Goal: Transaction & Acquisition: Obtain resource

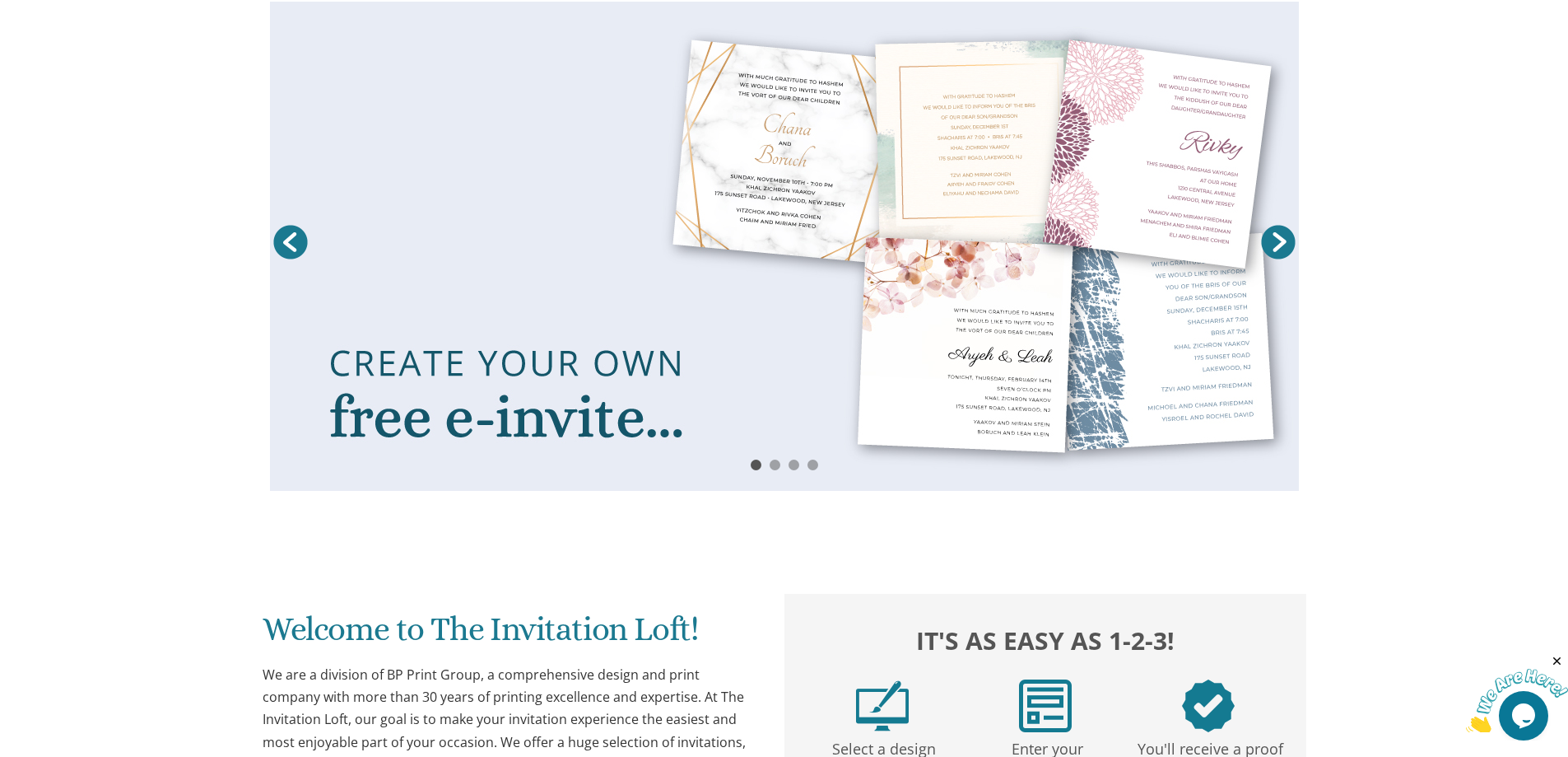
scroll to position [412, 0]
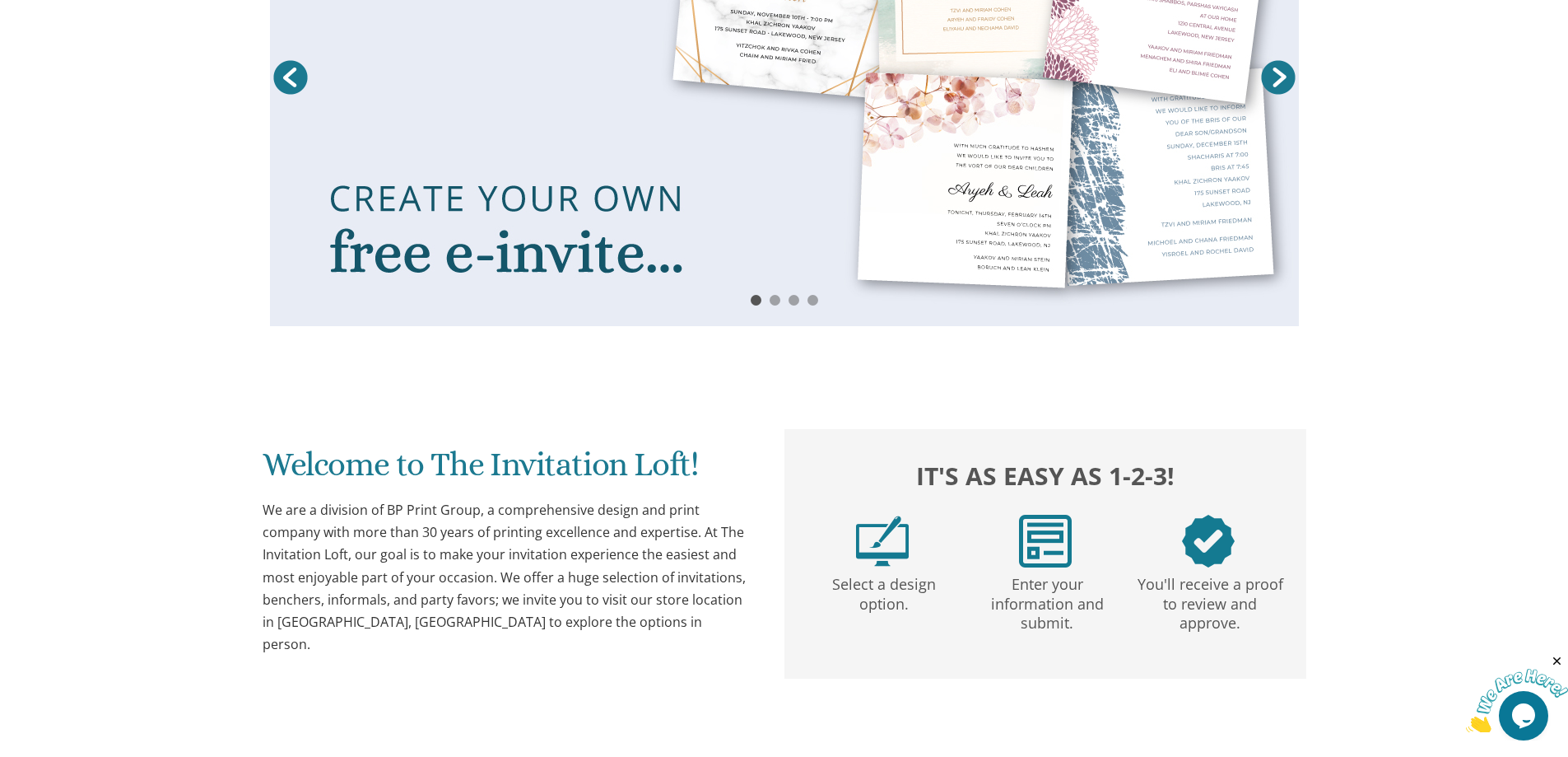
click at [1280, 84] on link "Next" at bounding box center [1279, 77] width 41 height 41
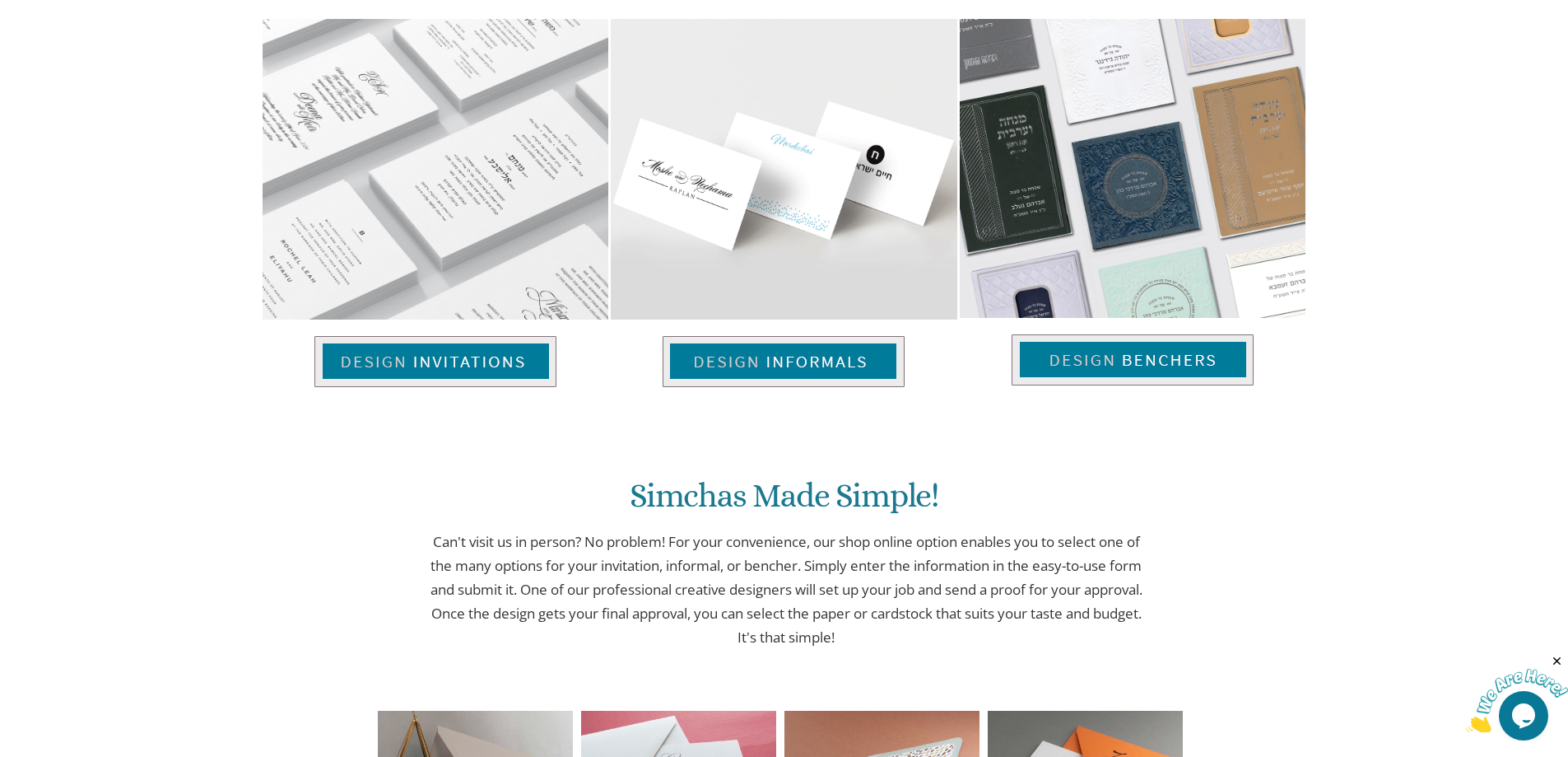
scroll to position [1399, 0]
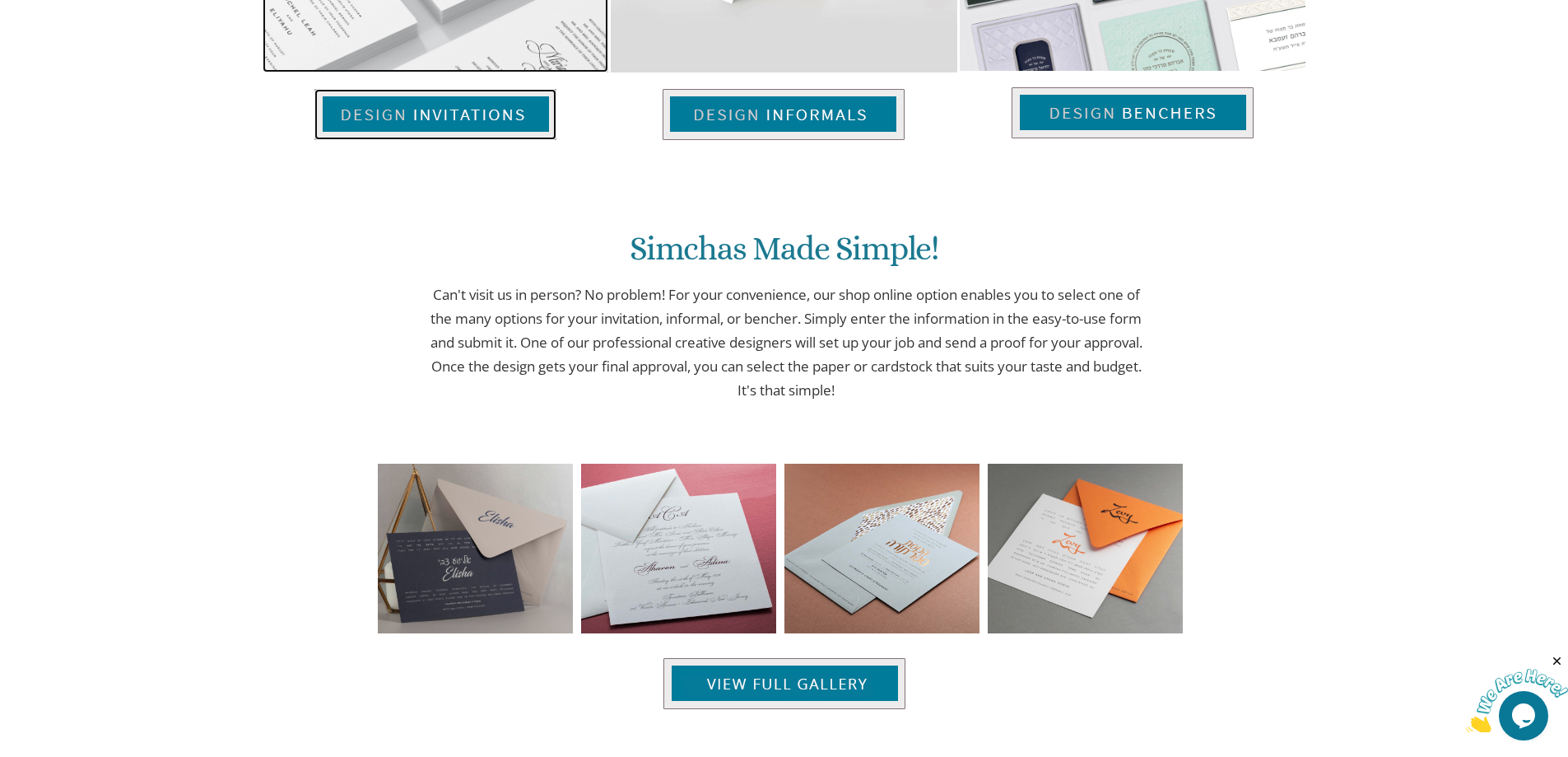
drag, startPoint x: 454, startPoint y: 118, endPoint x: 446, endPoint y: 124, distance: 10.0
click at [453, 118] on img at bounding box center [435, 114] width 242 height 51
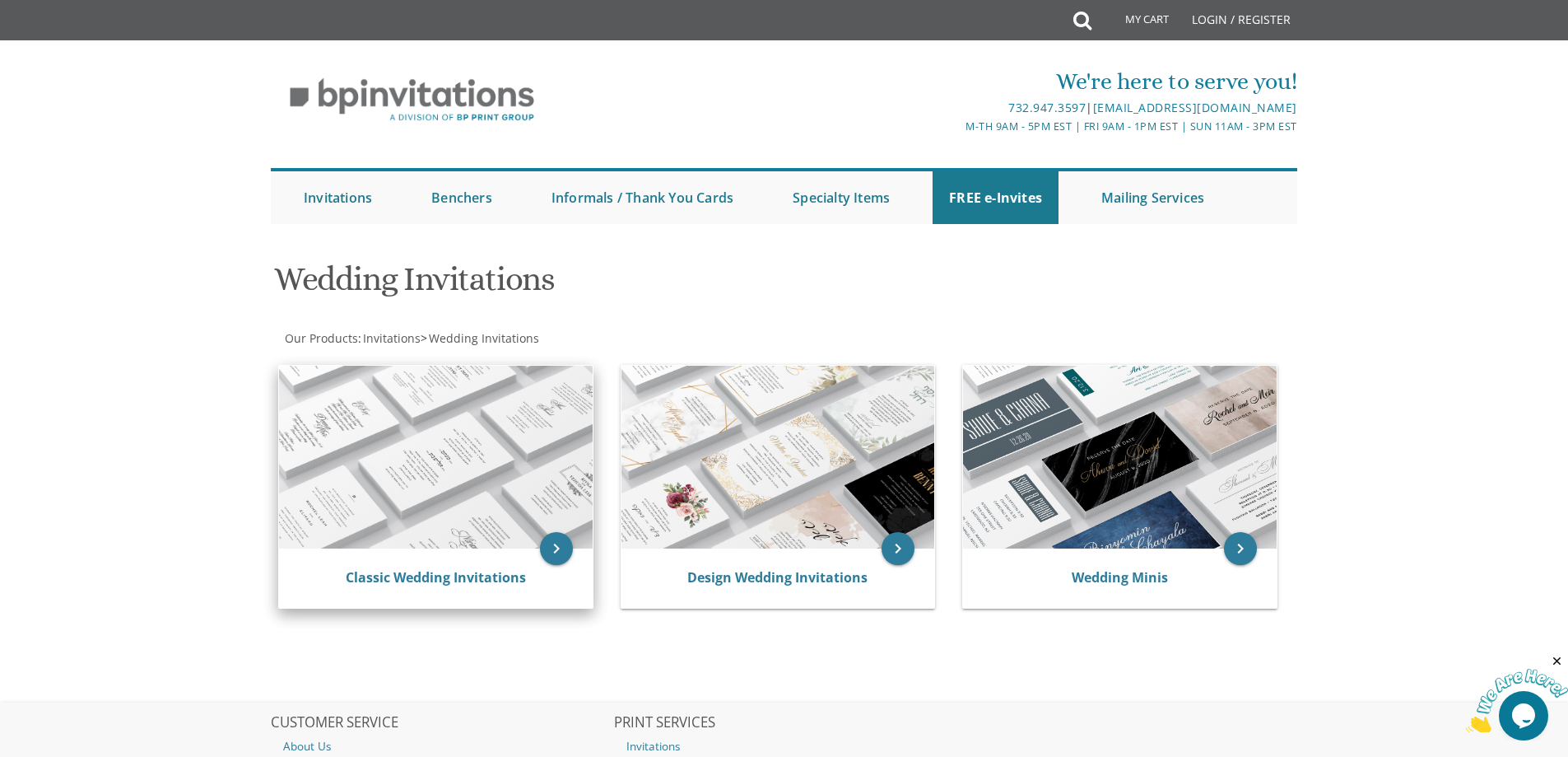
click at [528, 397] on img at bounding box center [436, 457] width 314 height 183
click at [504, 424] on img at bounding box center [436, 457] width 314 height 183
click at [561, 551] on icon "keyboard_arrow_right" at bounding box center [556, 548] width 33 height 33
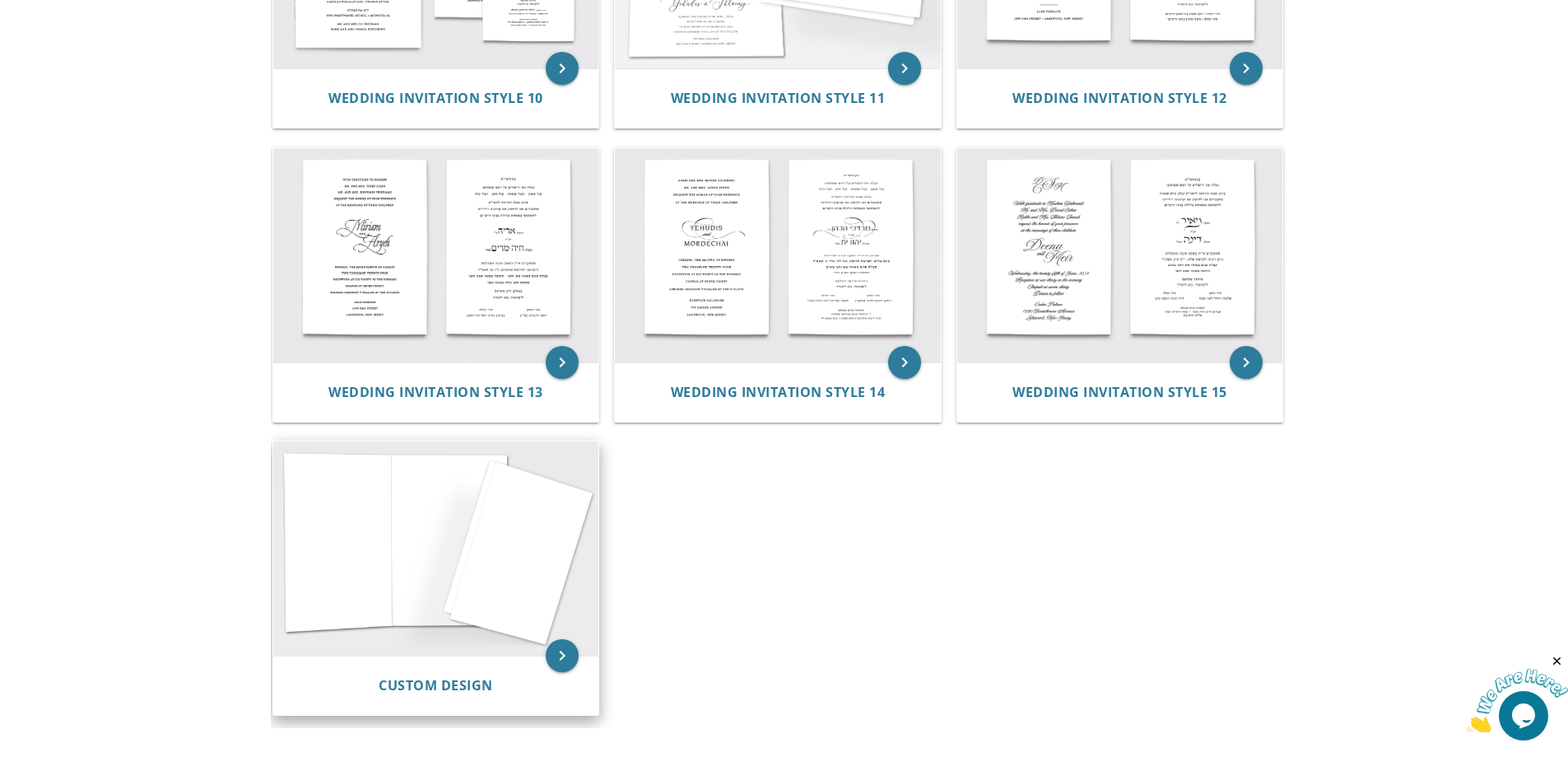
scroll to position [1565, 0]
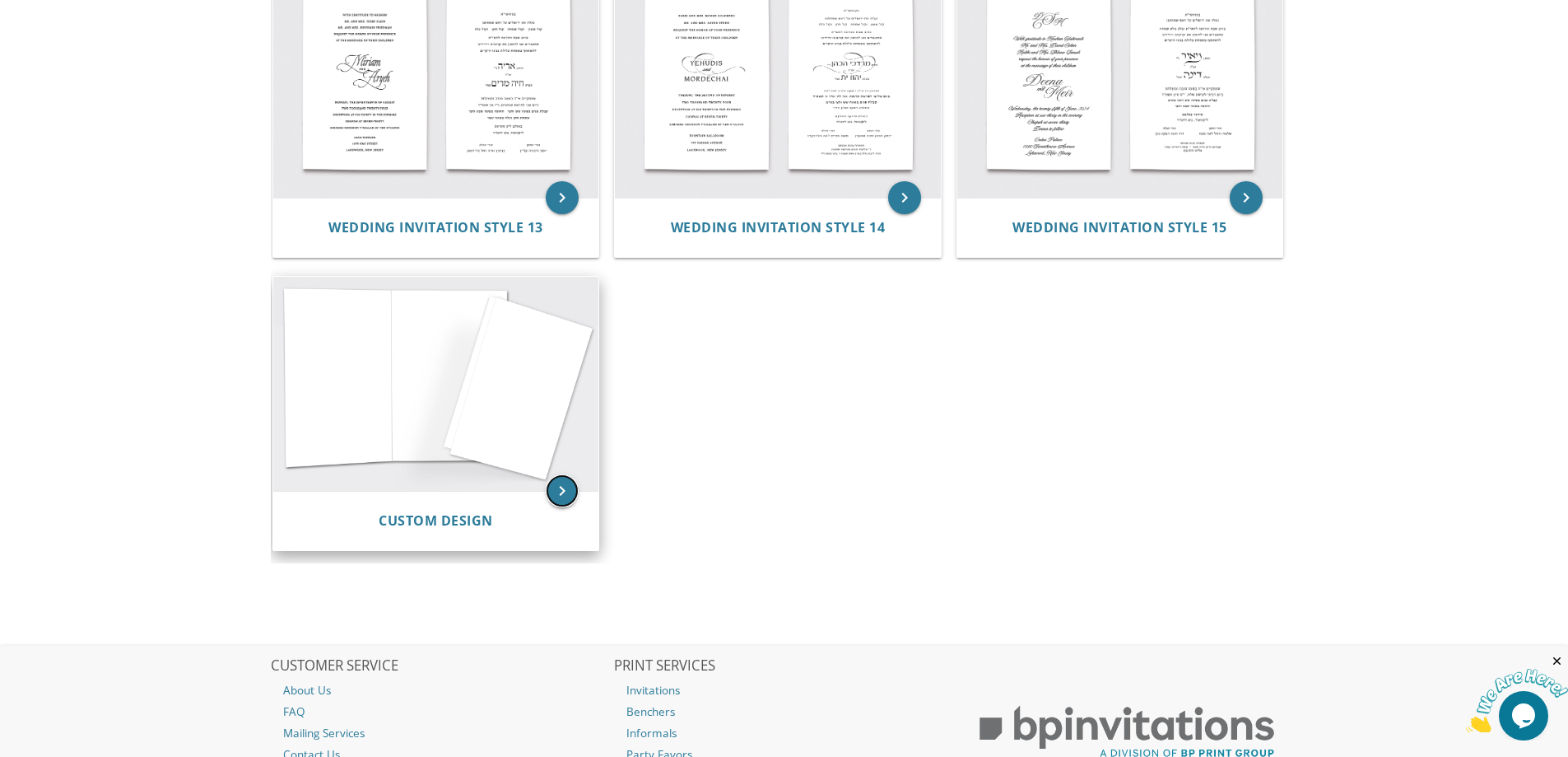
click at [546, 493] on icon "keyboard_arrow_right" at bounding box center [562, 490] width 33 height 33
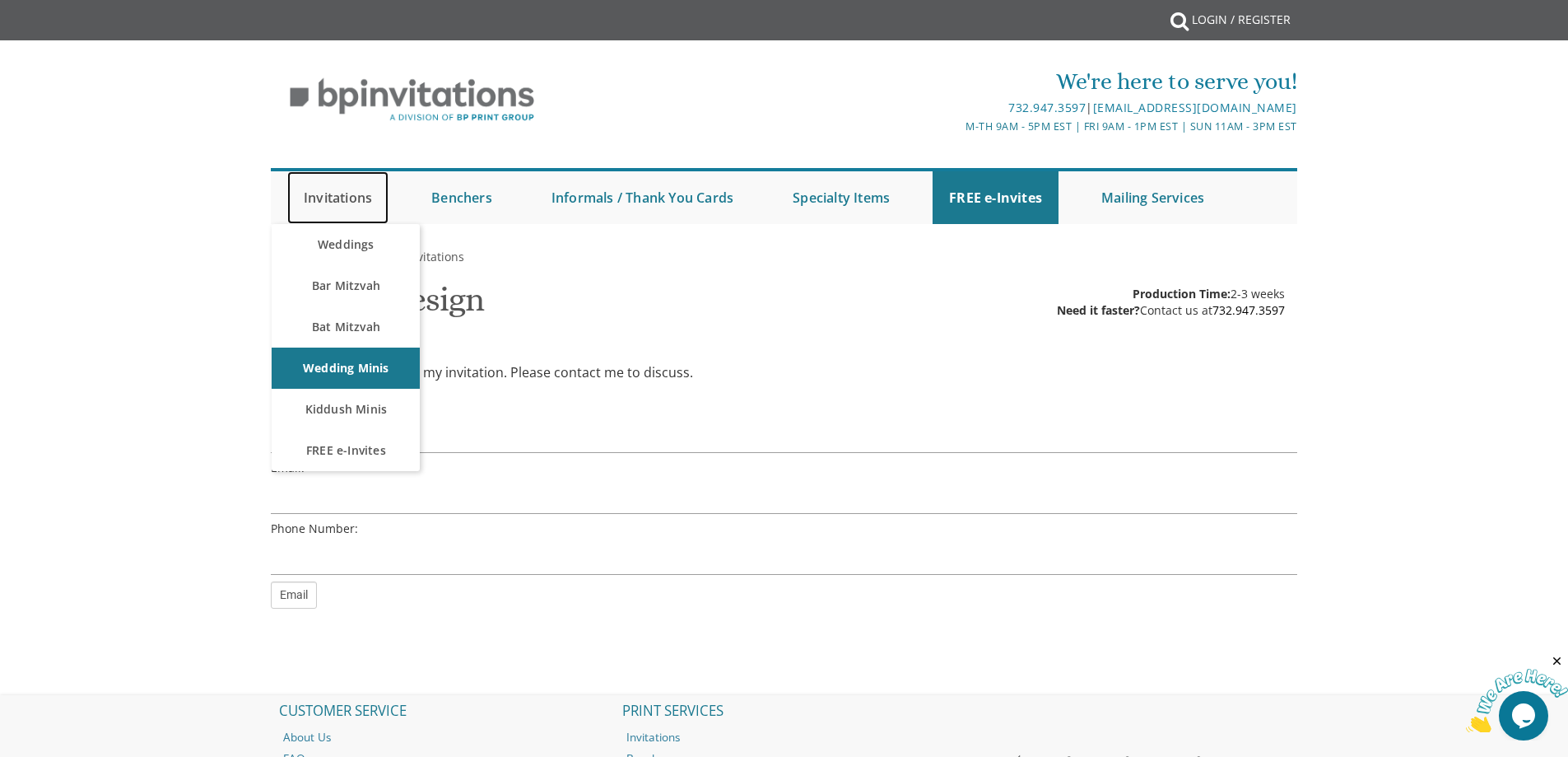
click at [351, 186] on link "Invitations" at bounding box center [338, 197] width 101 height 52
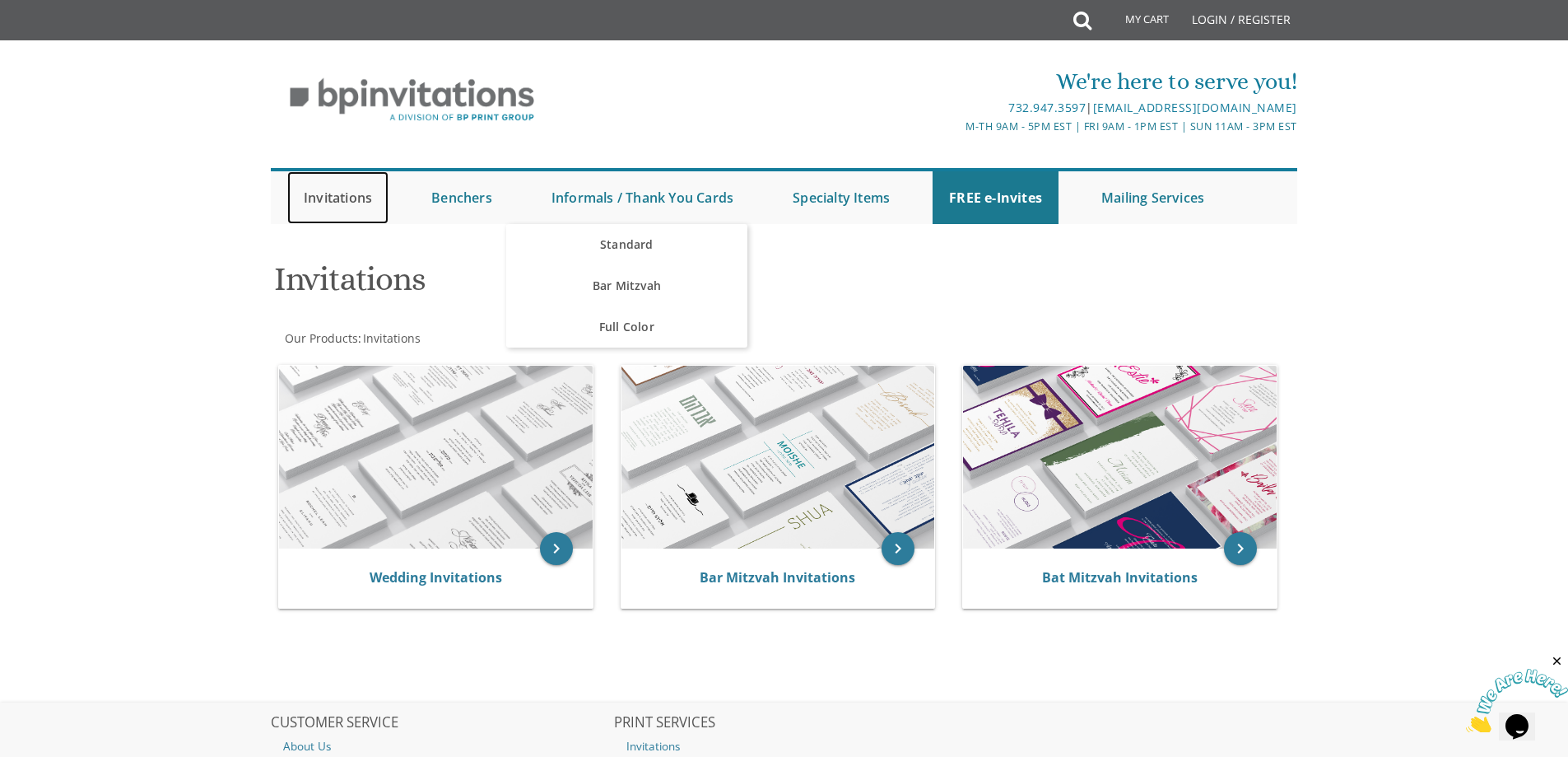
click at [359, 191] on link "Invitations" at bounding box center [338, 197] width 101 height 52
click at [1007, 165] on div "Submit Invitations Weddings Bar Mitzvah [DEMOGRAPHIC_DATA] Wedding Minis Kiddus…" at bounding box center [784, 196] width 1029 height 73
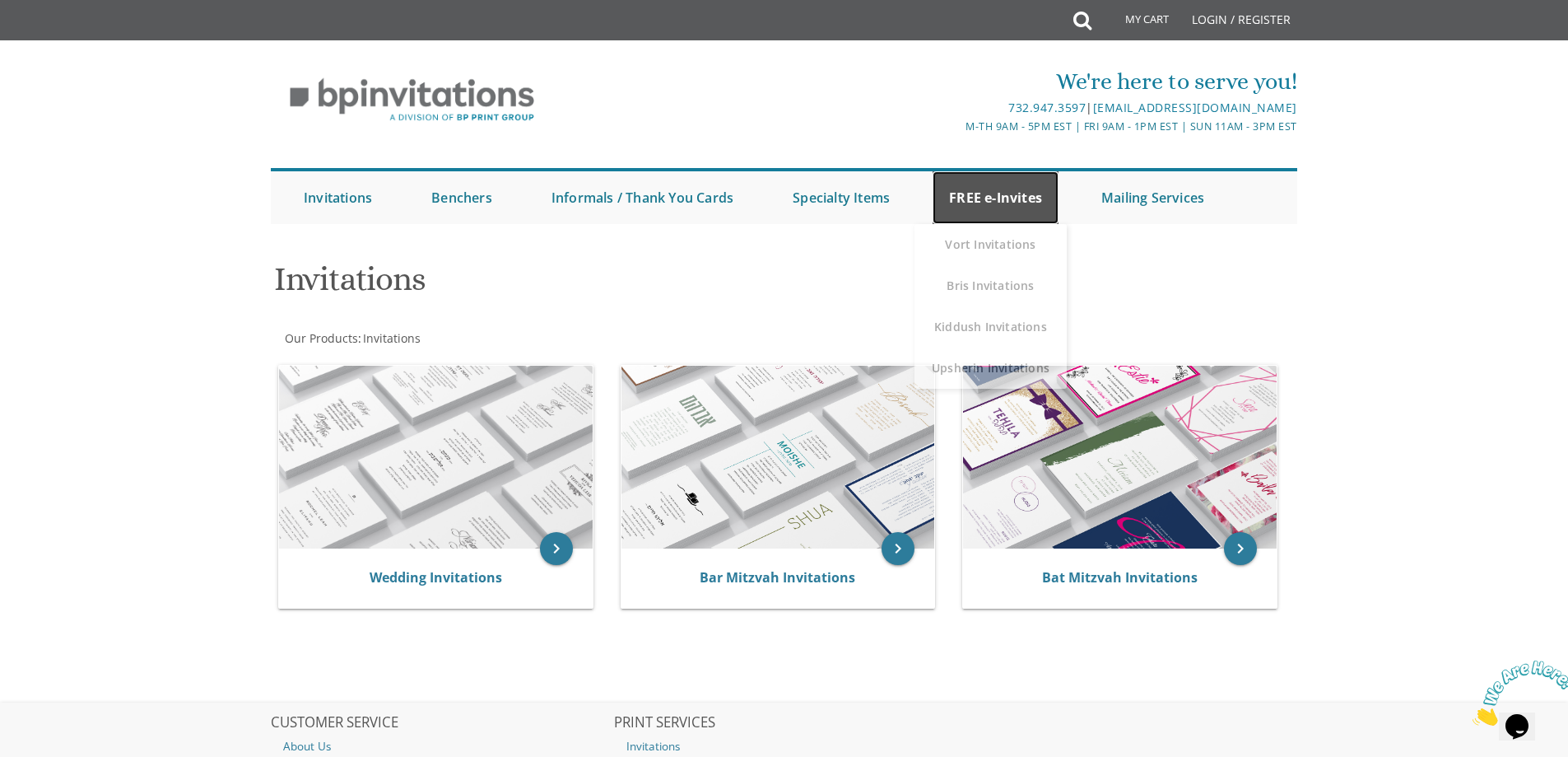
click at [993, 207] on link "FREE e-Invites" at bounding box center [995, 197] width 126 height 52
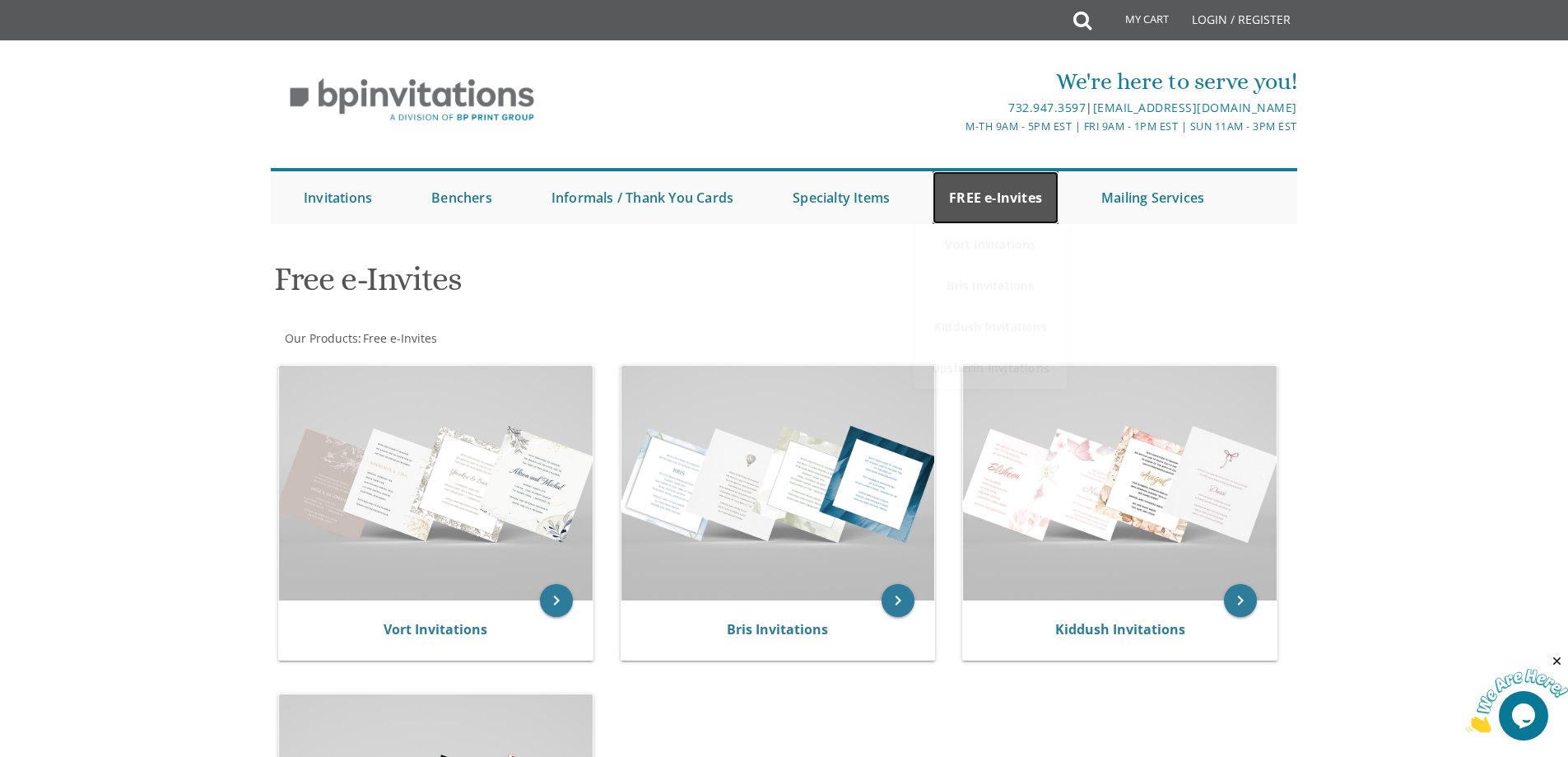
click at [997, 197] on link "FREE e-Invites" at bounding box center [995, 197] width 126 height 52
click at [983, 237] on div at bounding box center [784, 241] width 1054 height 17
click at [990, 201] on link "FREE e-Invites" at bounding box center [995, 197] width 126 height 52
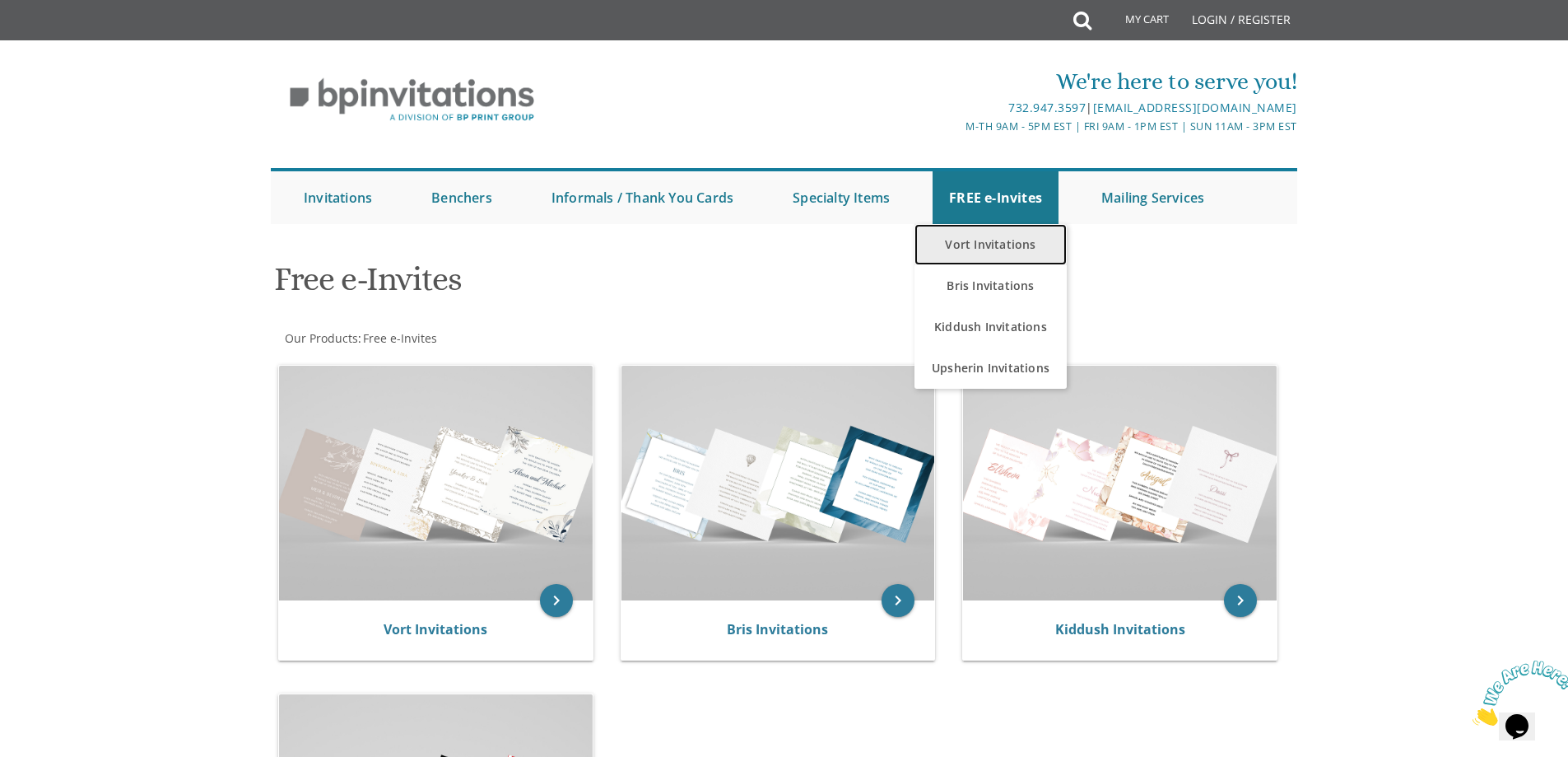
click at [994, 236] on link "Vort Invitations" at bounding box center [991, 244] width 152 height 41
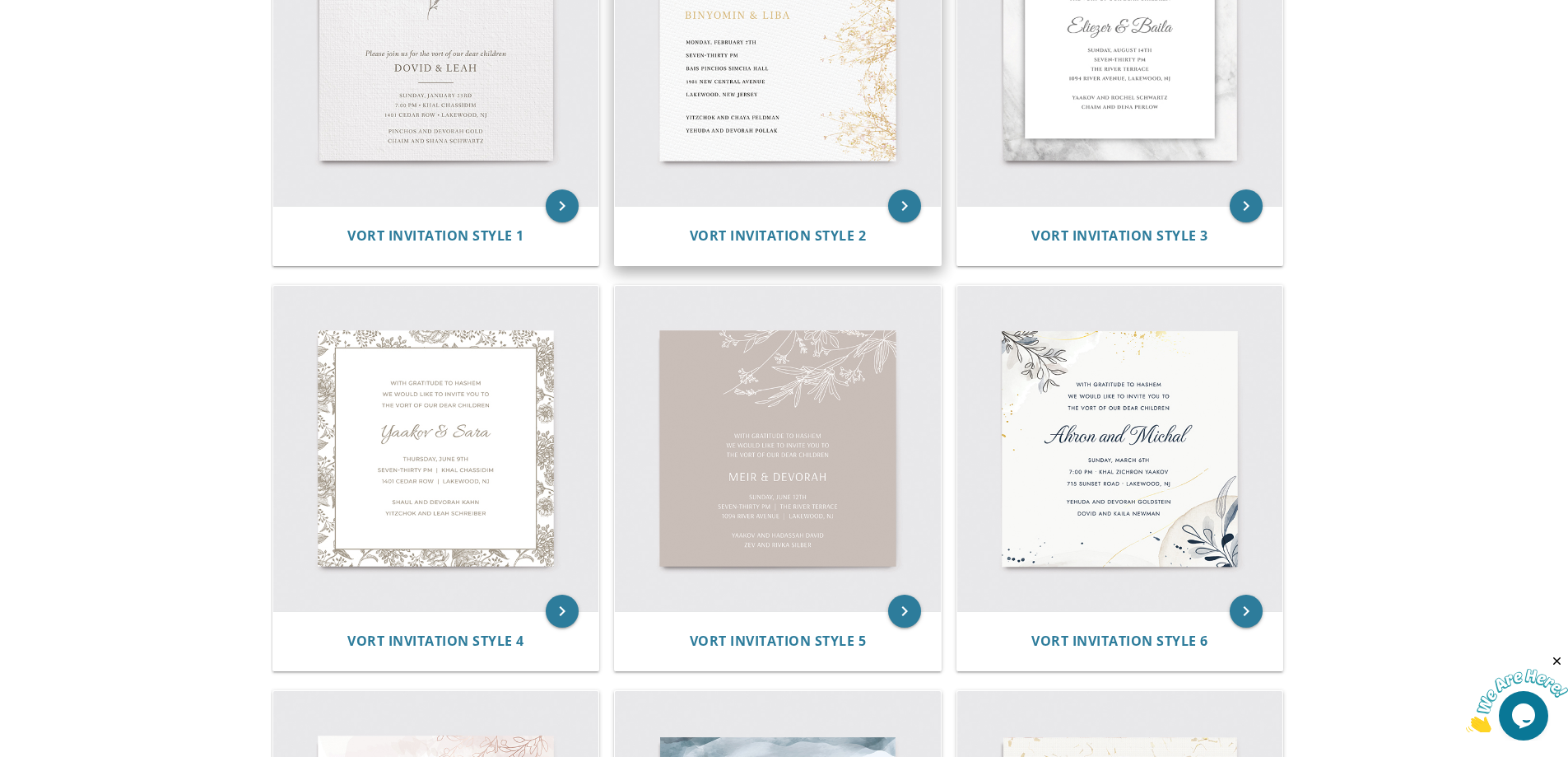
scroll to position [329, 0]
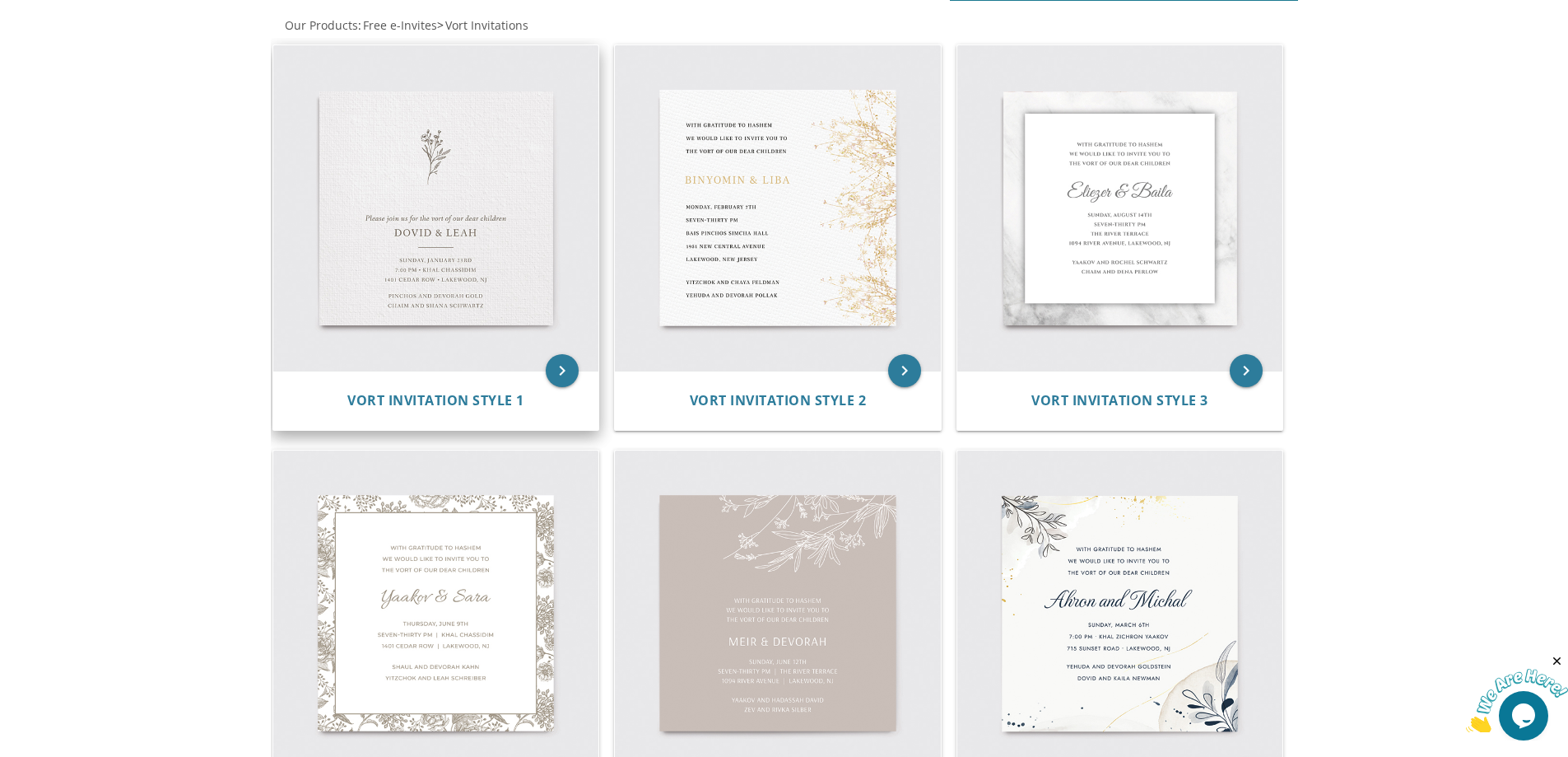
click at [489, 283] on img at bounding box center [436, 208] width 326 height 326
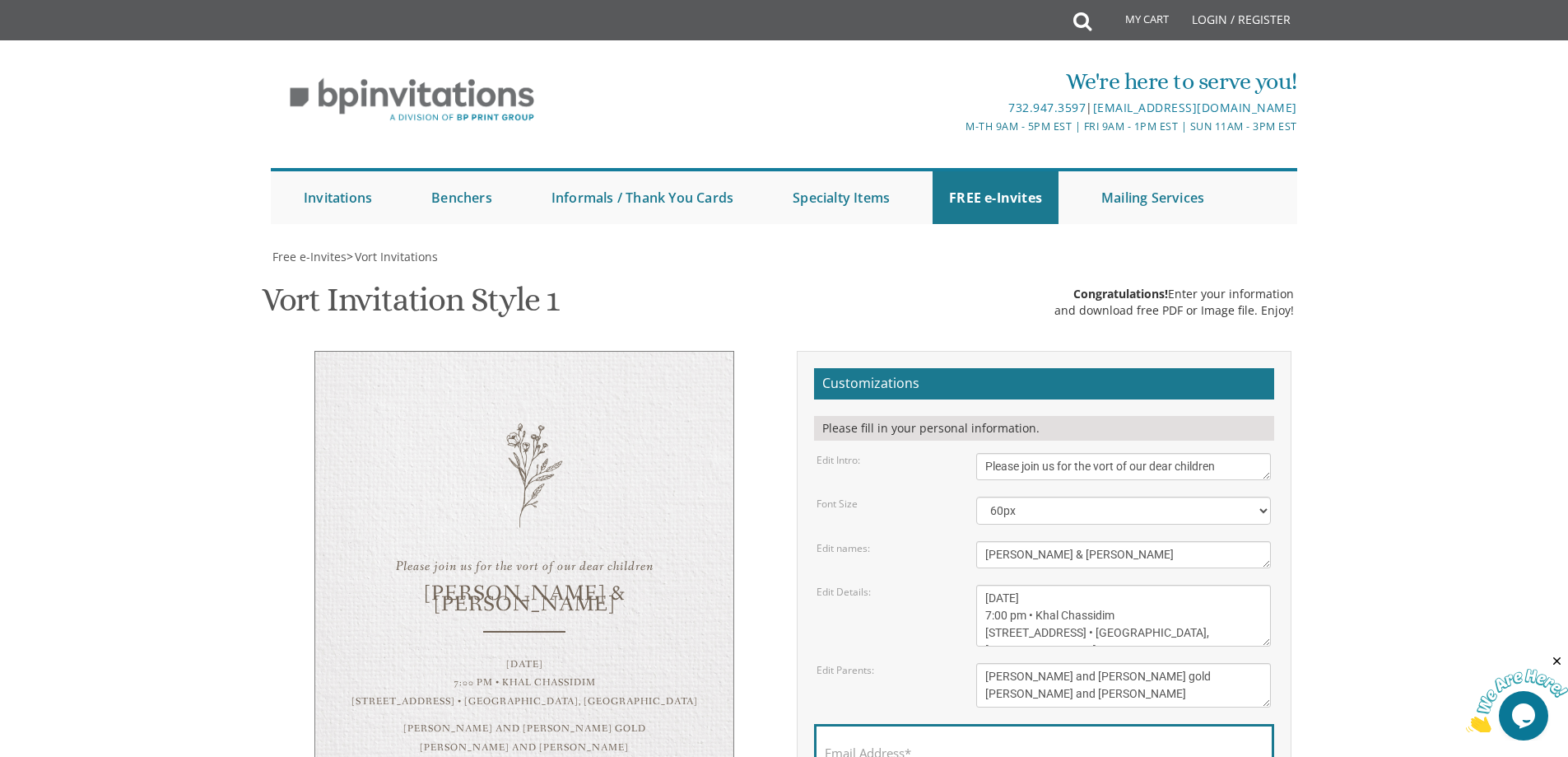
scroll to position [247, 0]
click at [1268, 496] on select "40px 50px 60px 70px 80px" at bounding box center [1123, 510] width 295 height 28
click at [976, 496] on select "40px 50px 60px 70px 80px" at bounding box center [1123, 510] width 295 height 28
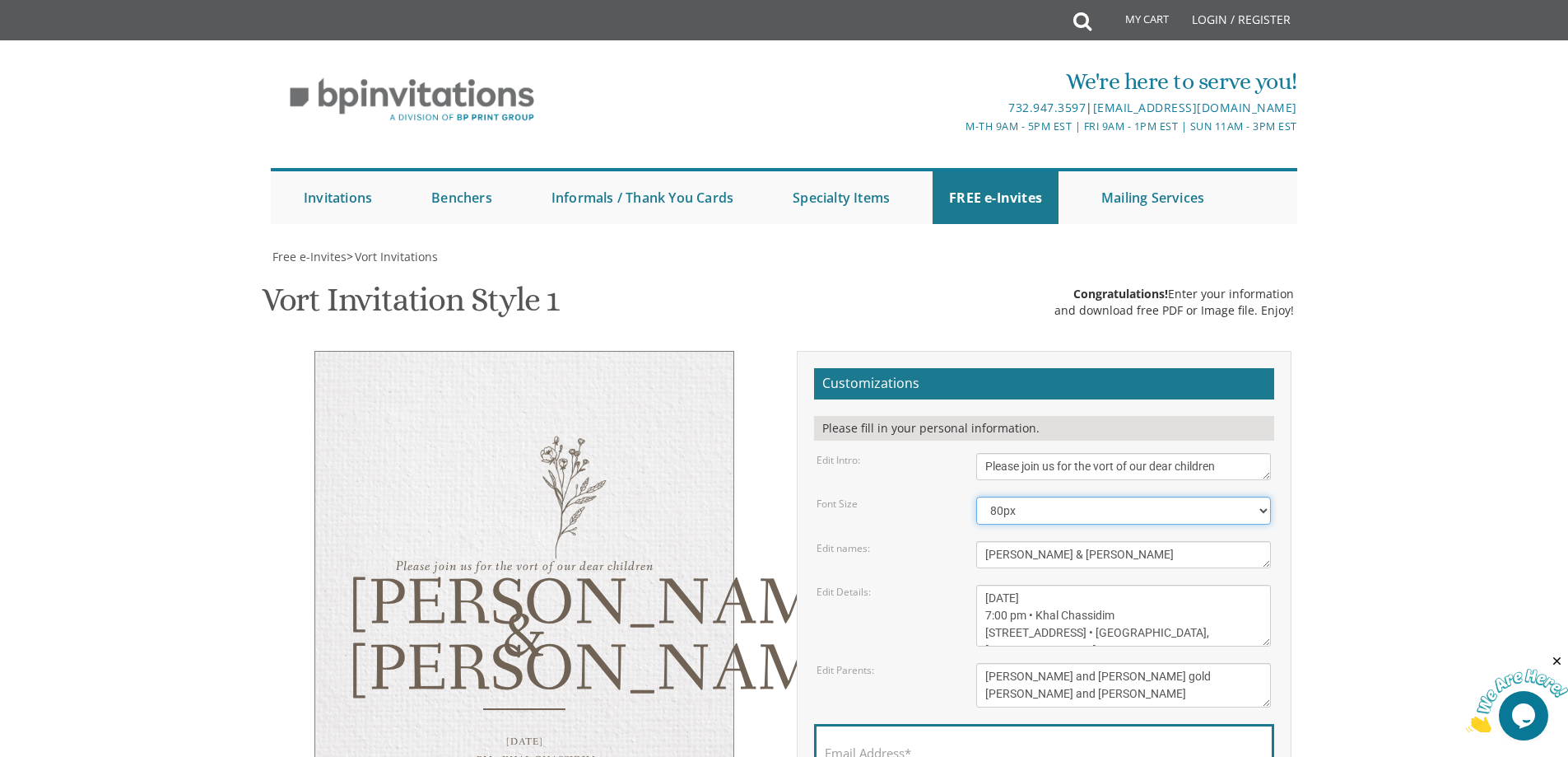
click at [1257, 496] on select "40px 50px 60px 70px 80px" at bounding box center [1123, 510] width 295 height 28
click at [976, 496] on select "40px 50px 60px 70px 80px" at bounding box center [1123, 510] width 295 height 28
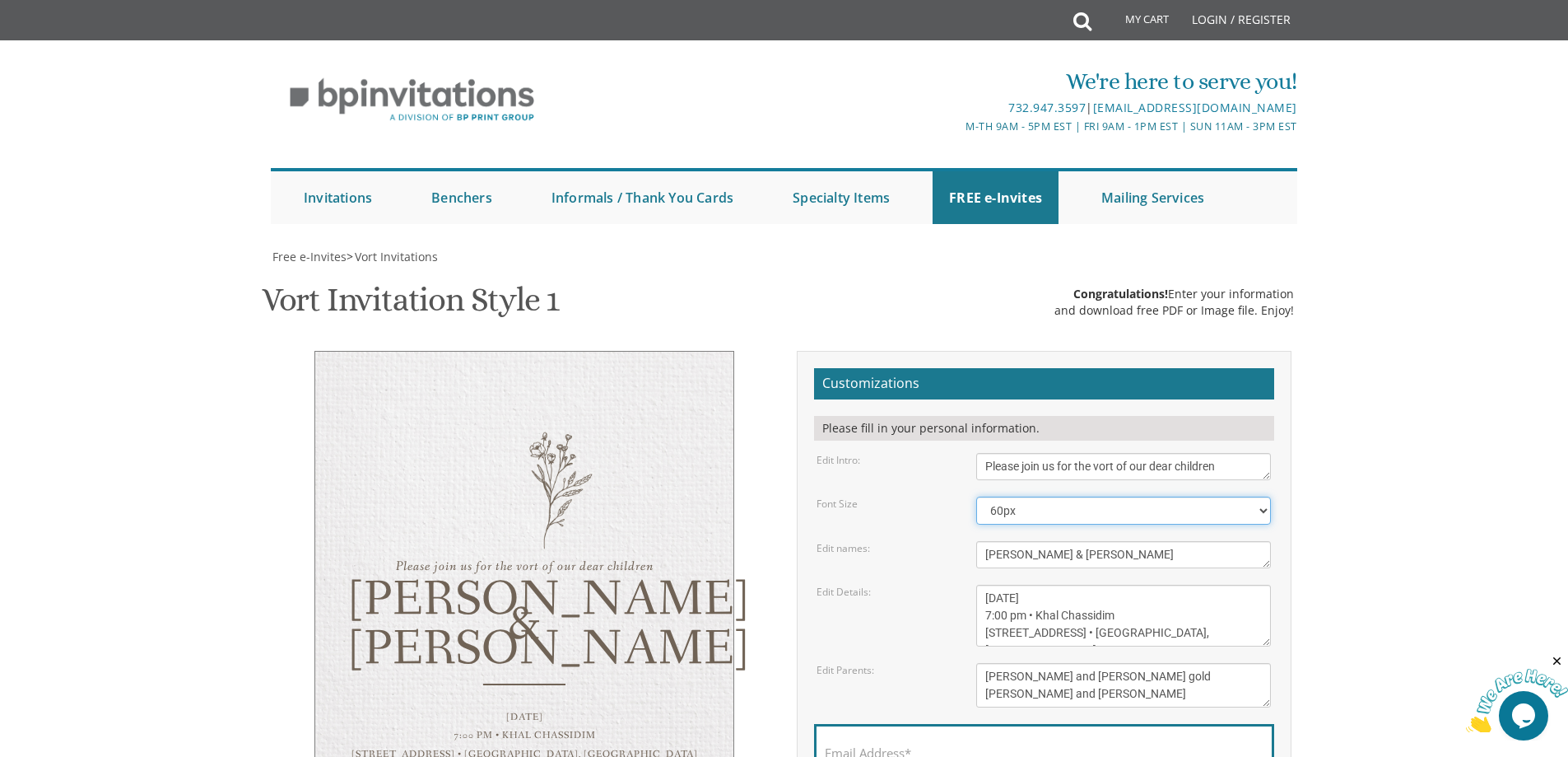
click at [1253, 496] on select "40px 50px 60px 70px 80px" at bounding box center [1123, 510] width 295 height 28
click at [976, 496] on select "40px 50px 60px 70px 80px" at bounding box center [1123, 510] width 295 height 28
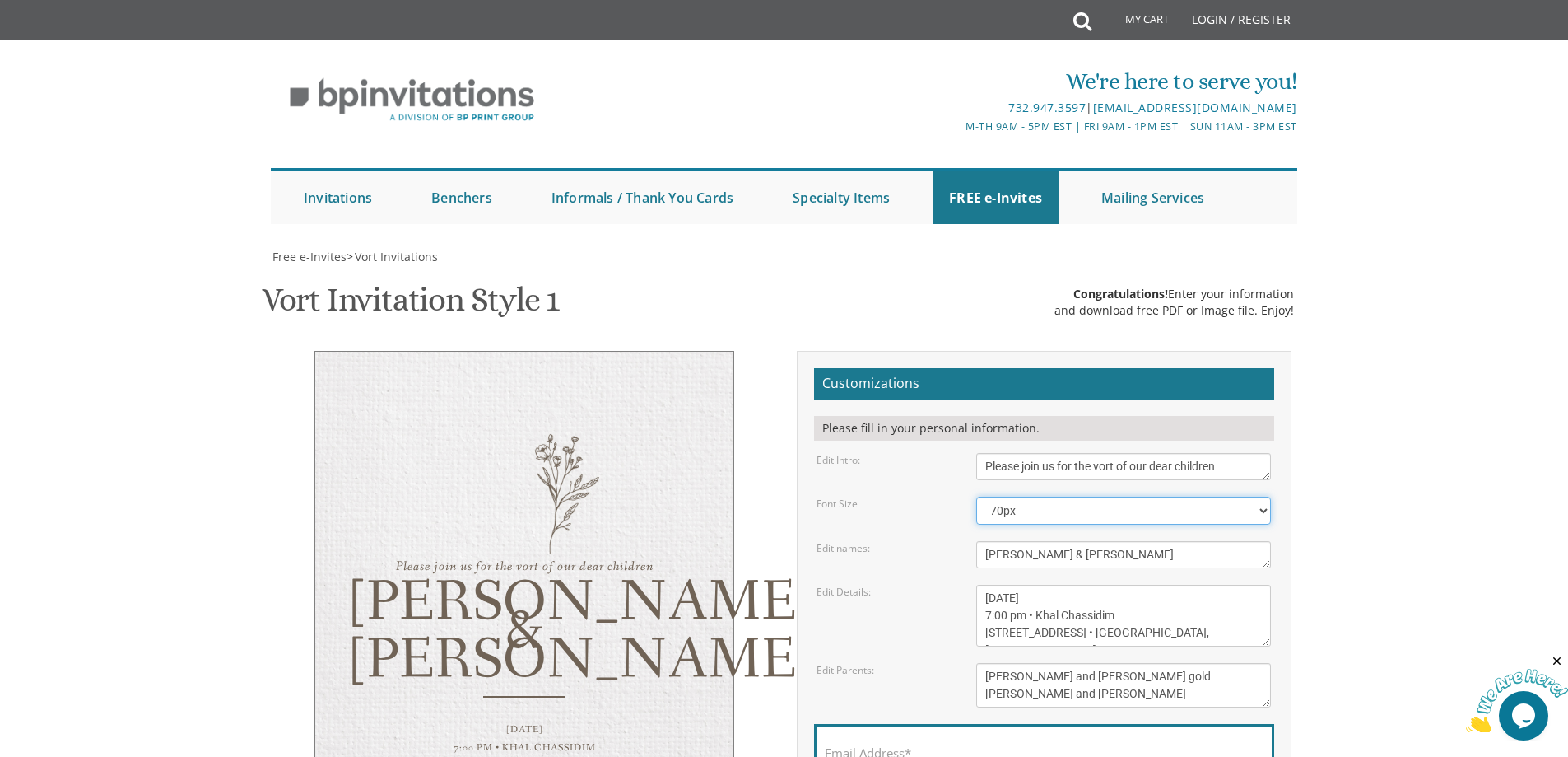
click at [1253, 496] on select "40px 50px 60px 70px 80px" at bounding box center [1123, 510] width 295 height 28
click at [976, 496] on select "40px 50px 60px 70px 80px" at bounding box center [1123, 510] width 295 height 28
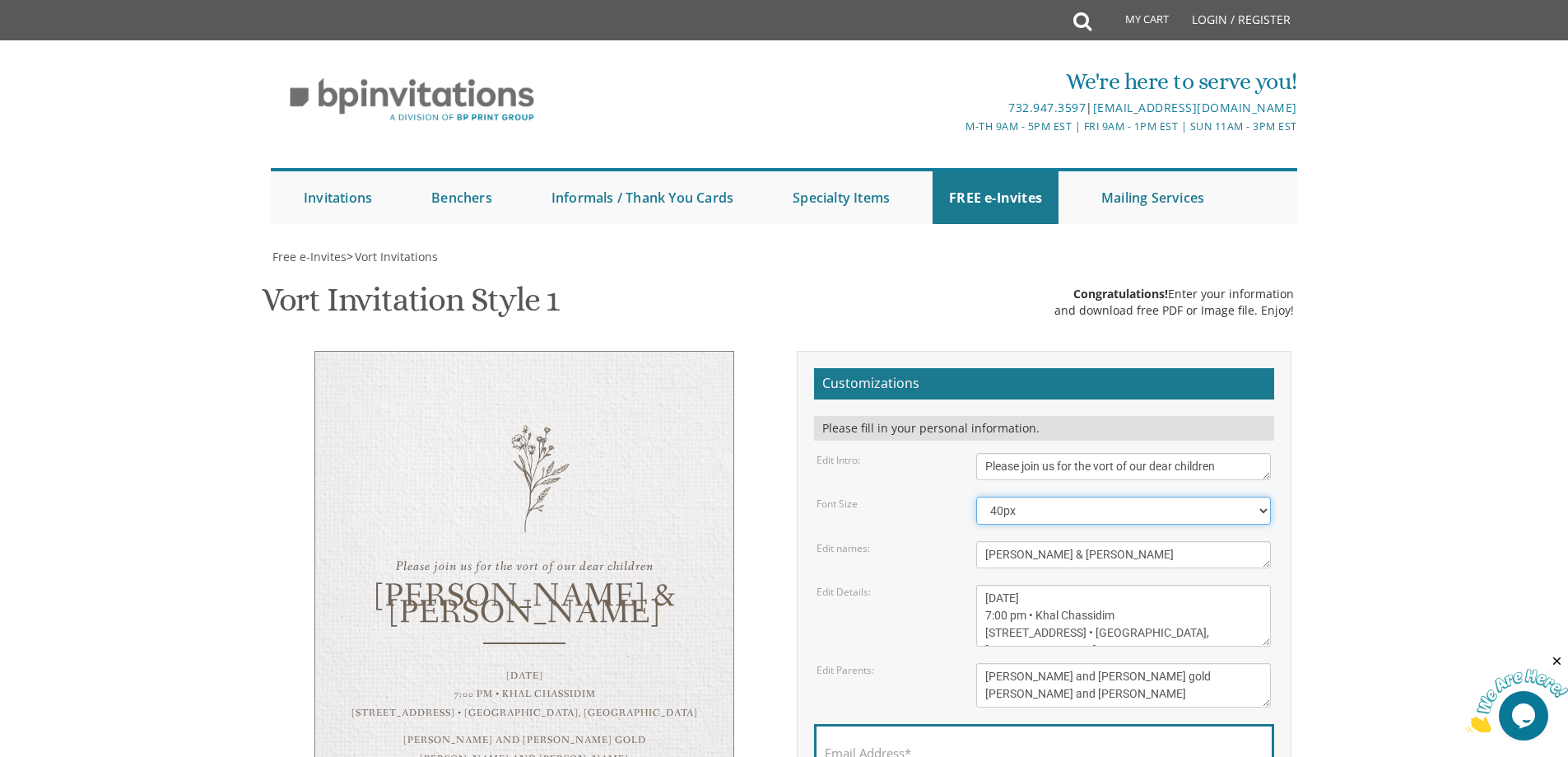
click at [1244, 496] on select "40px 50px 60px 70px 80px" at bounding box center [1123, 510] width 295 height 28
click at [976, 496] on select "40px 50px 60px 70px 80px" at bounding box center [1123, 510] width 295 height 28
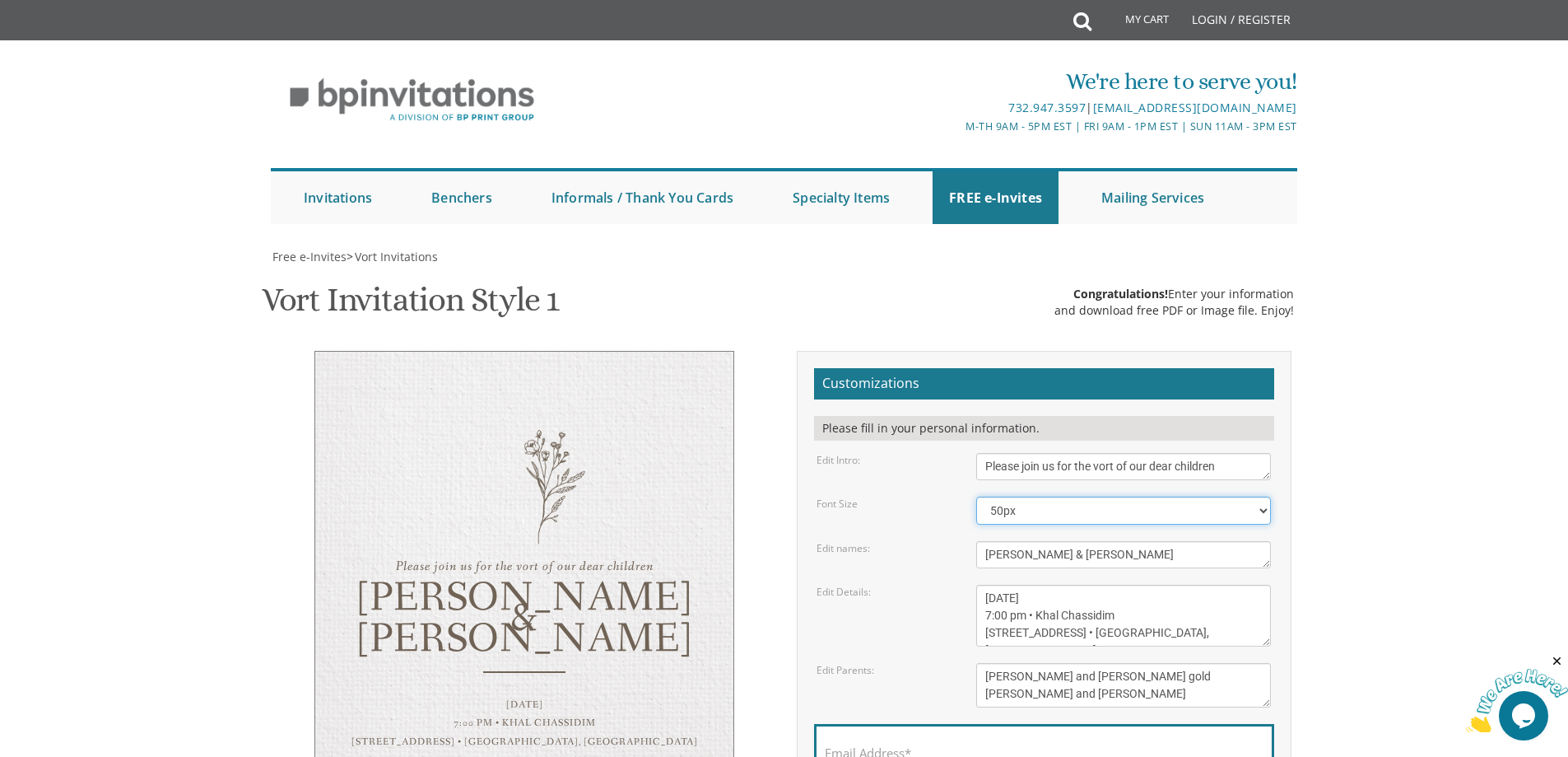
click at [1139, 496] on select "40px 50px 60px 70px 80px" at bounding box center [1123, 510] width 295 height 28
click at [976, 496] on select "40px 50px 60px 70px 80px" at bounding box center [1123, 510] width 295 height 28
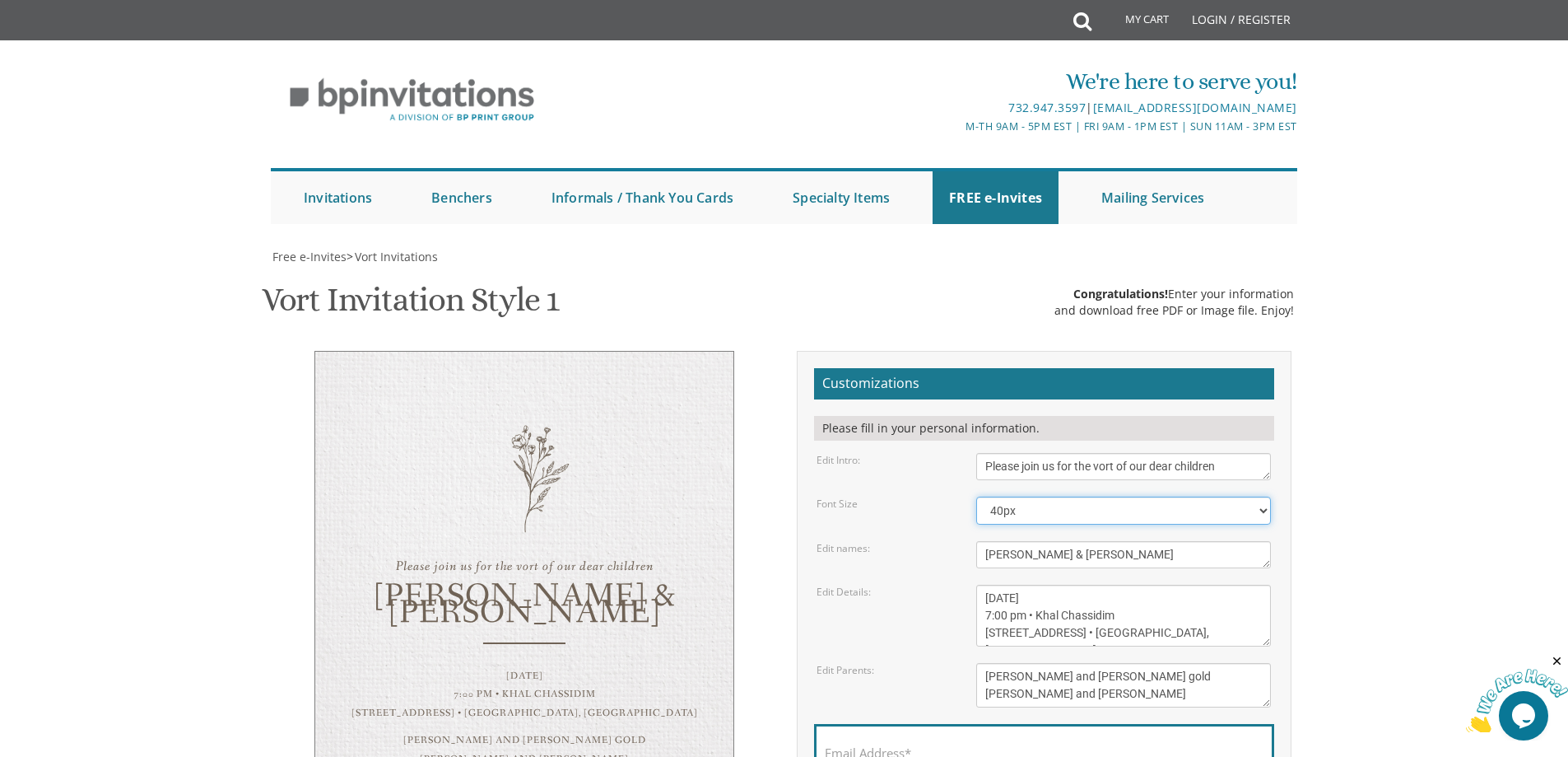
click at [1072, 496] on select "40px 50px 60px 70px 80px" at bounding box center [1123, 510] width 295 height 28
click at [976, 496] on select "40px 50px 60px 70px 80px" at bounding box center [1123, 510] width 295 height 28
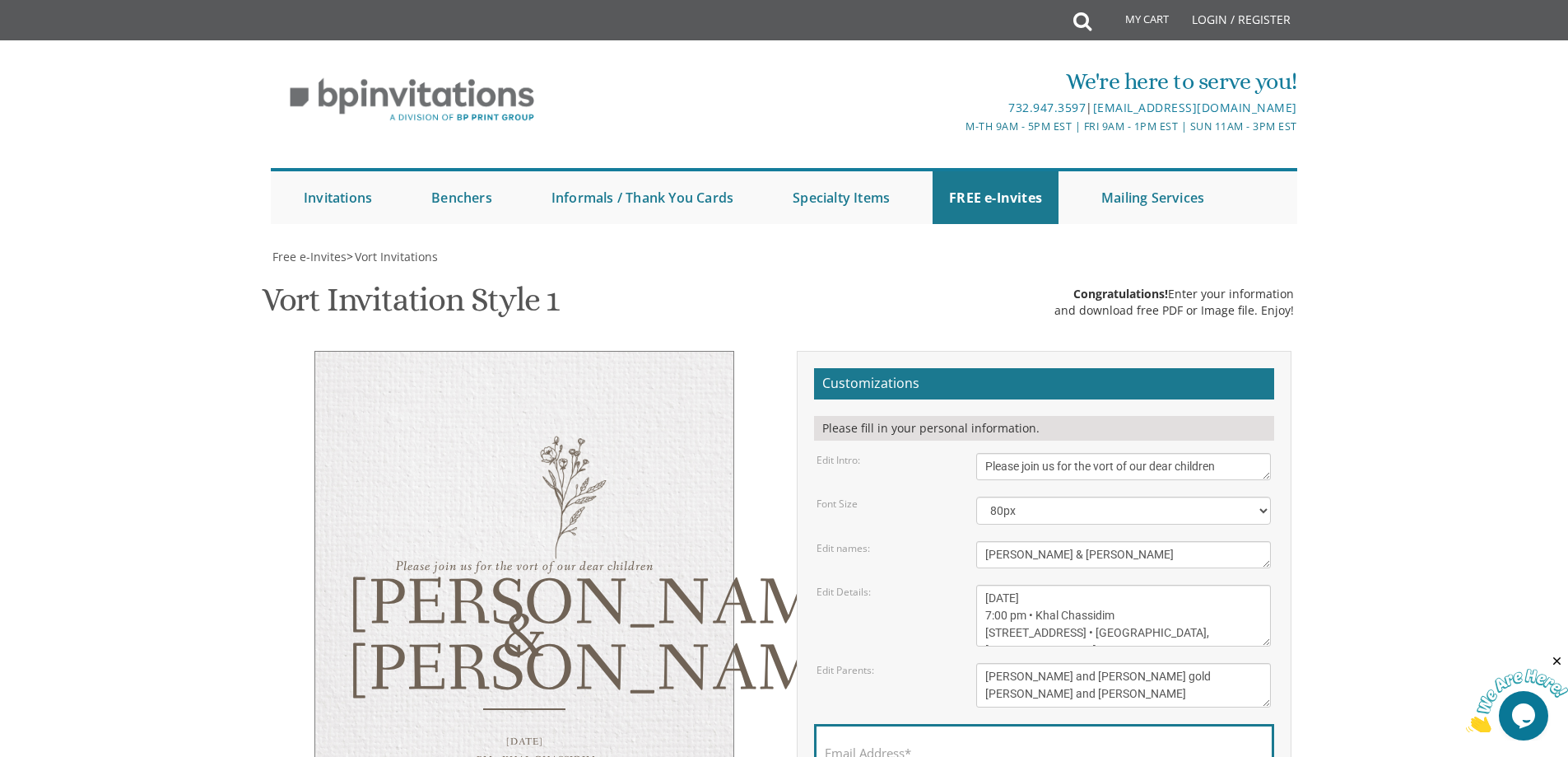
click at [404, 589] on div "Dovid & Leah" at bounding box center [525, 638] width 353 height 99
click at [390, 589] on div "Dovid & Leah" at bounding box center [525, 638] width 353 height 99
click at [424, 589] on div "Dovid & Leah" at bounding box center [525, 638] width 353 height 99
click at [430, 589] on div "Dovid & Leah" at bounding box center [525, 638] width 353 height 99
click at [1053, 496] on select "40px 50px 60px 70px 80px" at bounding box center [1123, 510] width 295 height 28
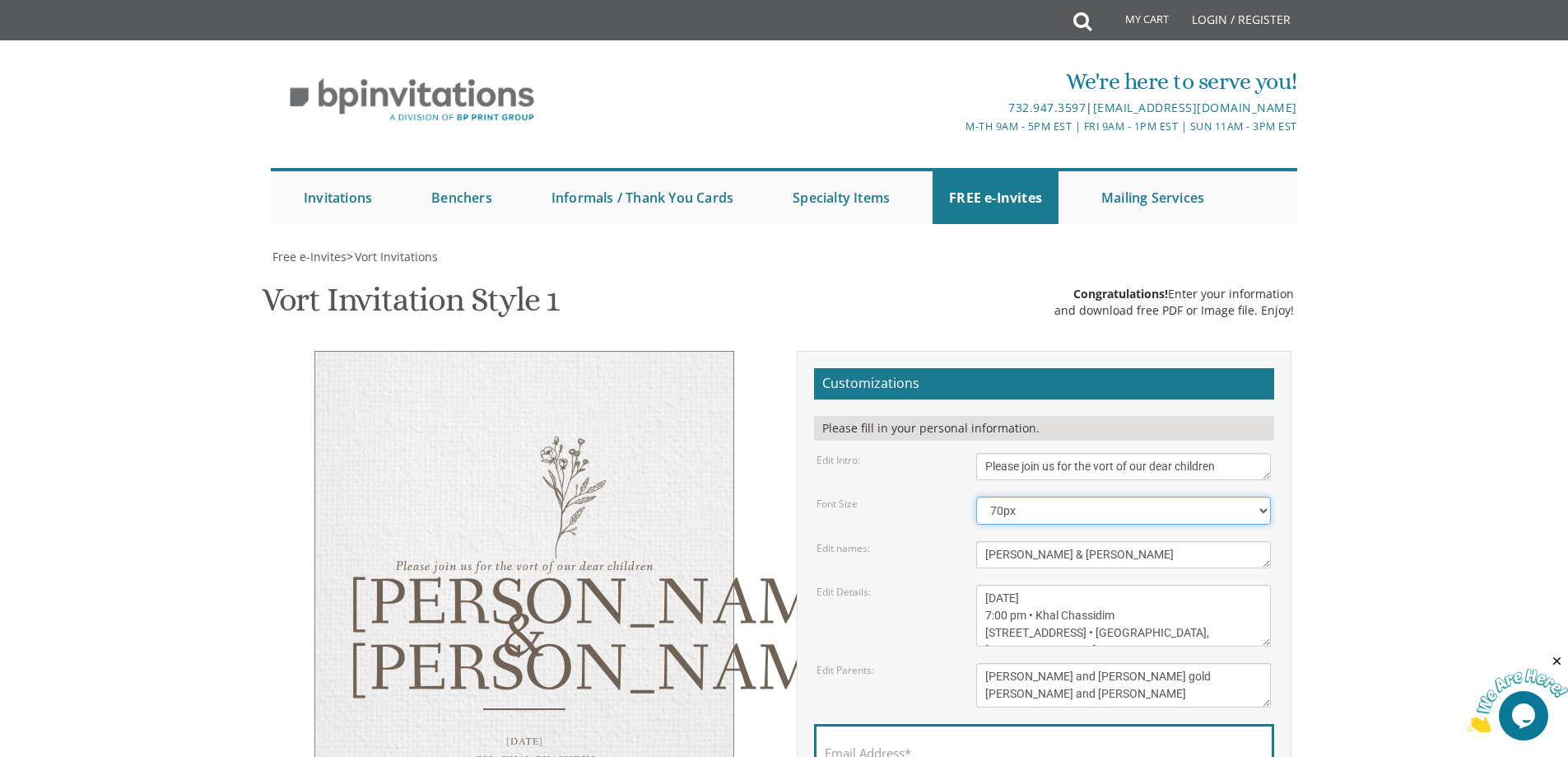
click at [976, 496] on select "40px 50px 60px 70px 80px" at bounding box center [1123, 510] width 295 height 28
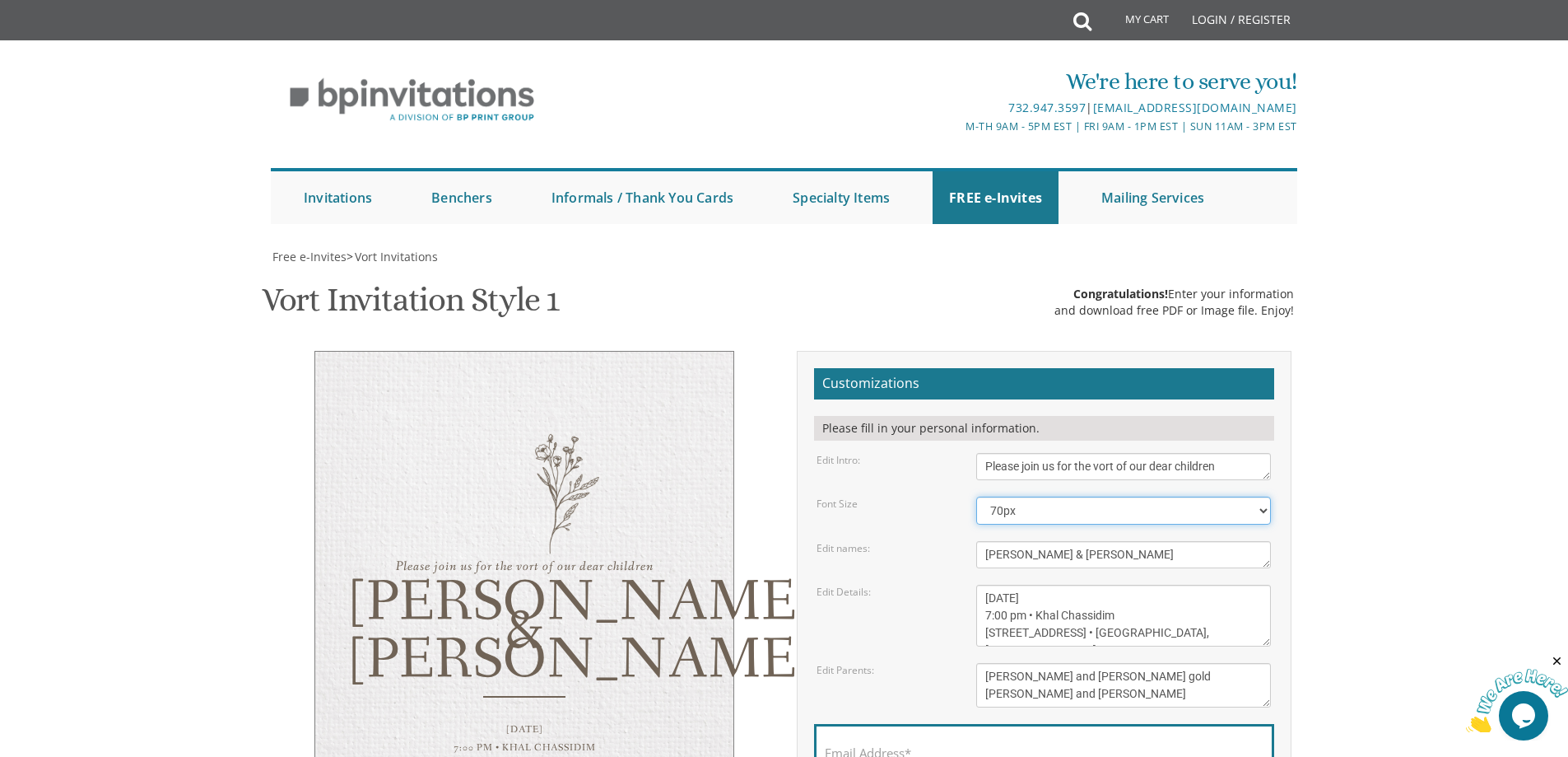
drag, startPoint x: 1065, startPoint y: 269, endPoint x: 1053, endPoint y: 268, distance: 12.0
click at [1065, 496] on select "40px 50px 60px 70px 80px" at bounding box center [1123, 510] width 295 height 28
click at [976, 496] on select "40px 50px 60px 70px 80px" at bounding box center [1123, 510] width 295 height 28
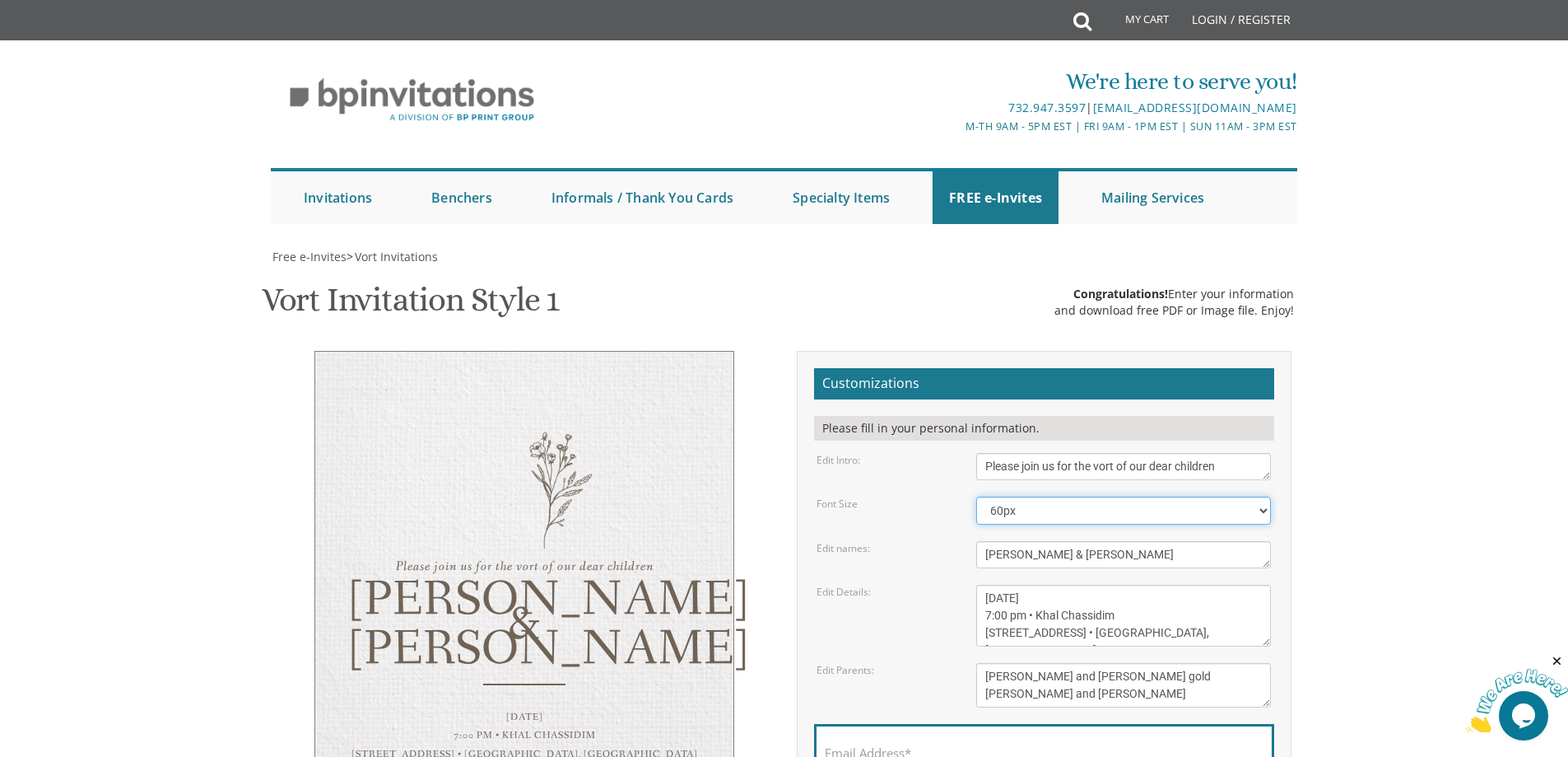
click at [1014, 496] on select "40px 50px 60px 70px 80px" at bounding box center [1123, 510] width 295 height 28
select select "50px"
click at [976, 496] on select "40px 50px 60px 70px 80px" at bounding box center [1123, 510] width 295 height 28
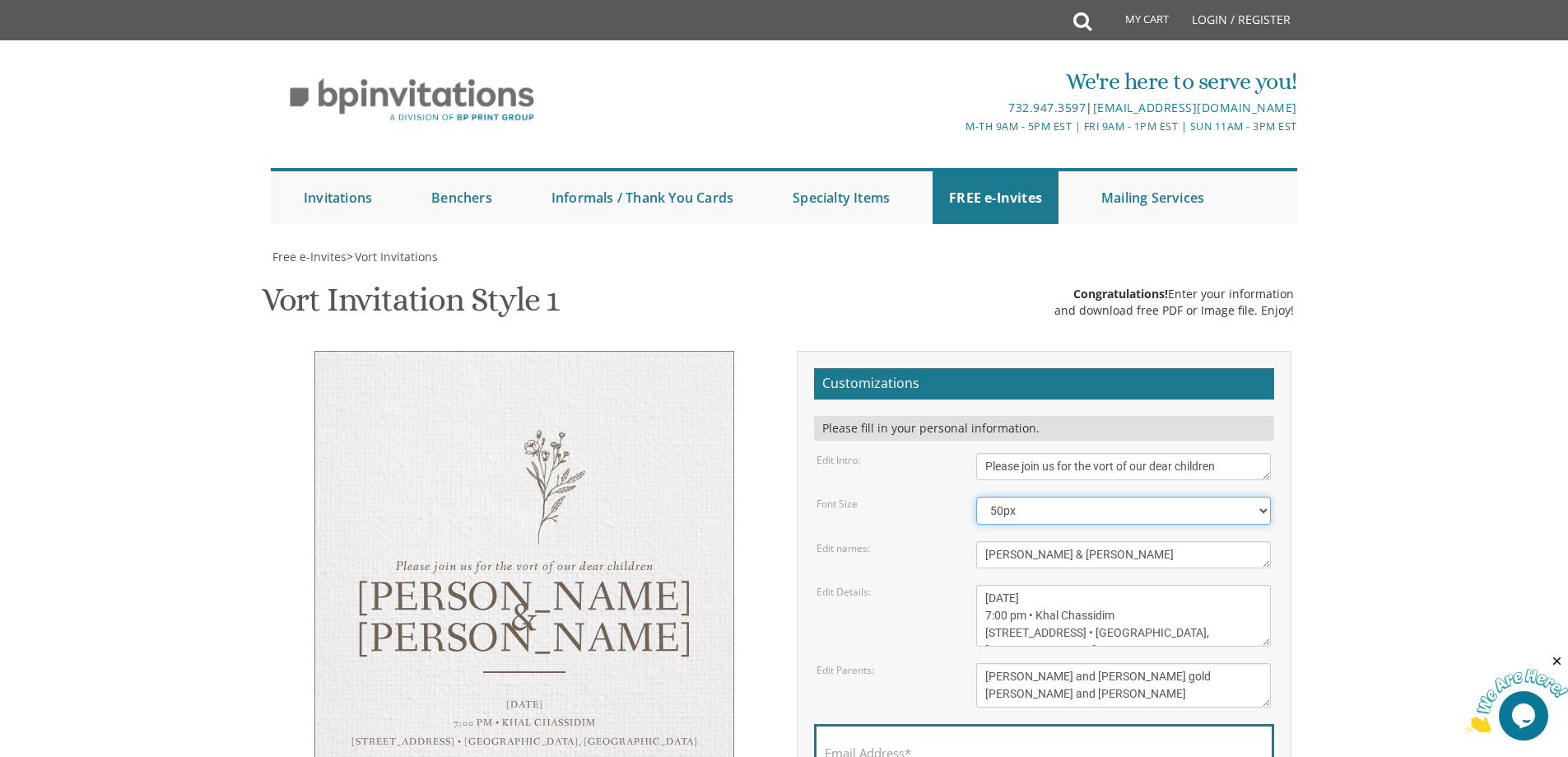
scroll to position [412, 0]
click at [861, 744] on label "Email Address*" at bounding box center [868, 753] width 86 height 17
click at [861, 752] on input "Email Address*" at bounding box center [1044, 762] width 439 height 20
drag, startPoint x: 1176, startPoint y: 291, endPoint x: 1276, endPoint y: 330, distance: 107.3
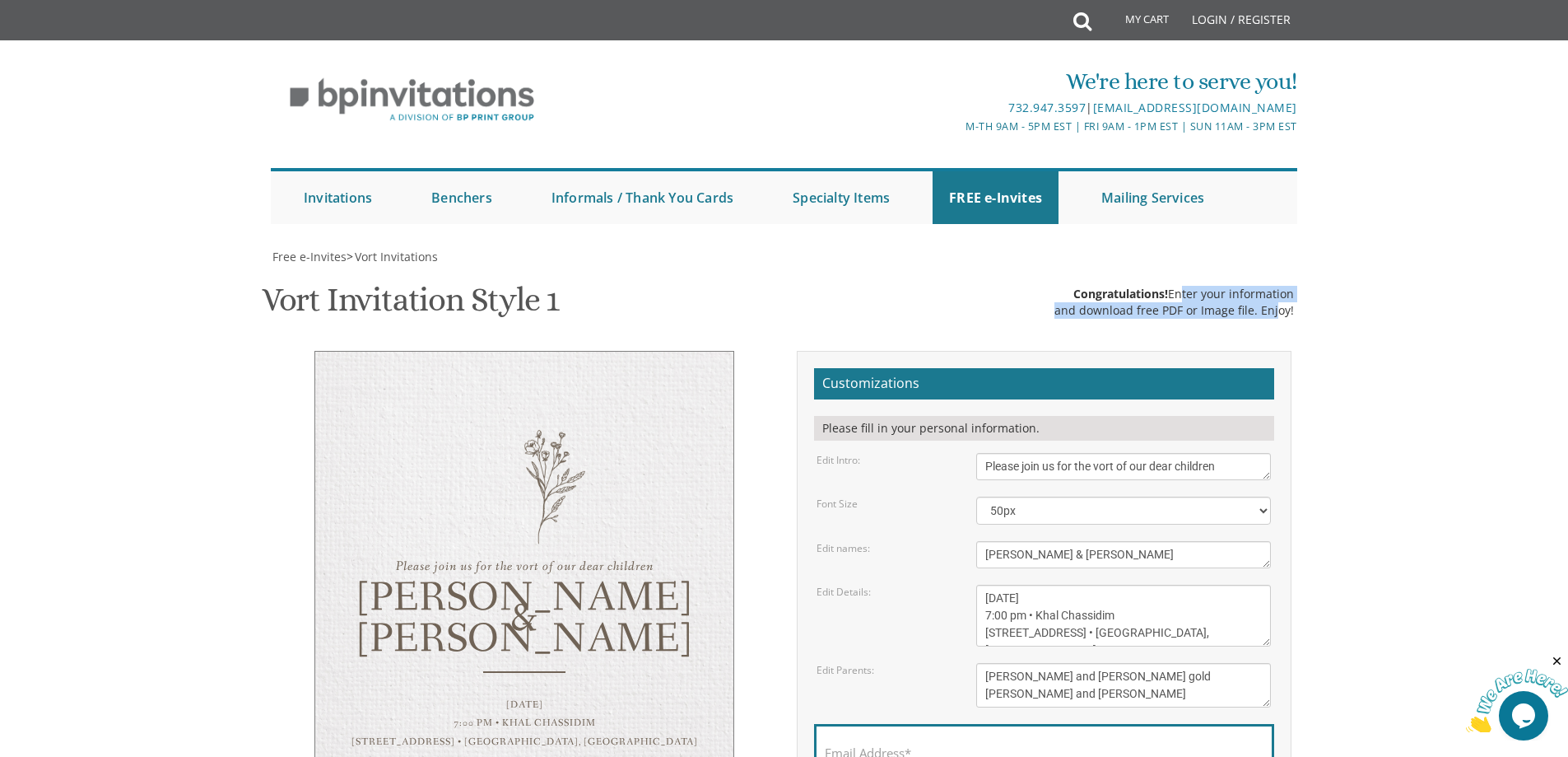
click at [1276, 330] on div "Vort Invitation Style 1 SKU: vort1 Congratulations! Enter your information and …" at bounding box center [784, 301] width 1046 height 65
click at [1286, 326] on div "Vort Invitation Style 1 SKU: vort1 Congratulations! Enter your information and …" at bounding box center [784, 301] width 1046 height 65
drag, startPoint x: 1320, startPoint y: 319, endPoint x: 1067, endPoint y: 219, distance: 272.0
click at [1050, 230] on body "My Cart Total: View Cart Item(s) Submit My Cart Total: View Cart Item(s) Login …" at bounding box center [784, 659] width 1568 height 1319
click at [1115, 204] on link "Mailing Services" at bounding box center [1153, 197] width 136 height 52
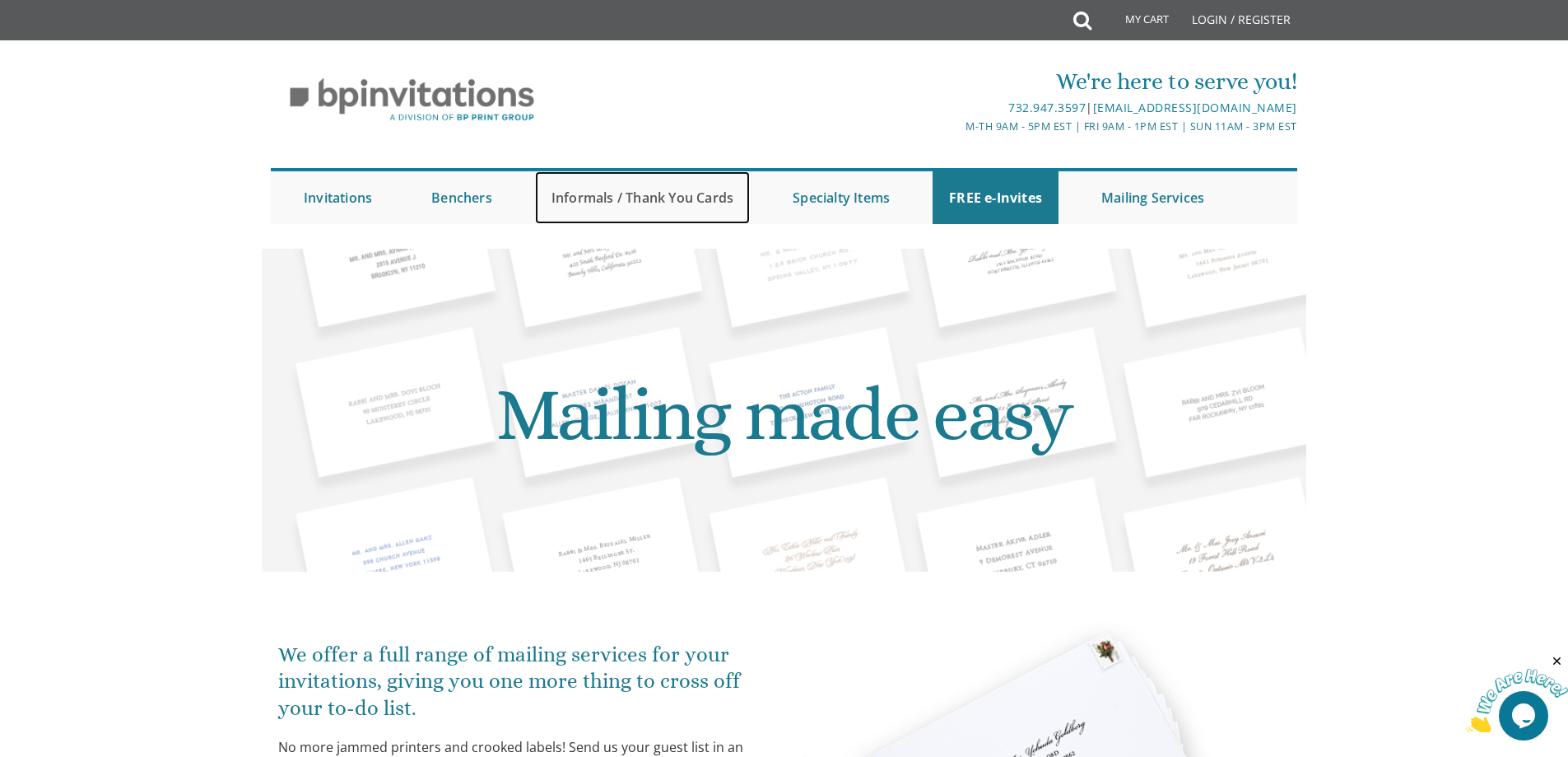
click at [613, 192] on link "Informals / Thank You Cards" at bounding box center [642, 197] width 215 height 52
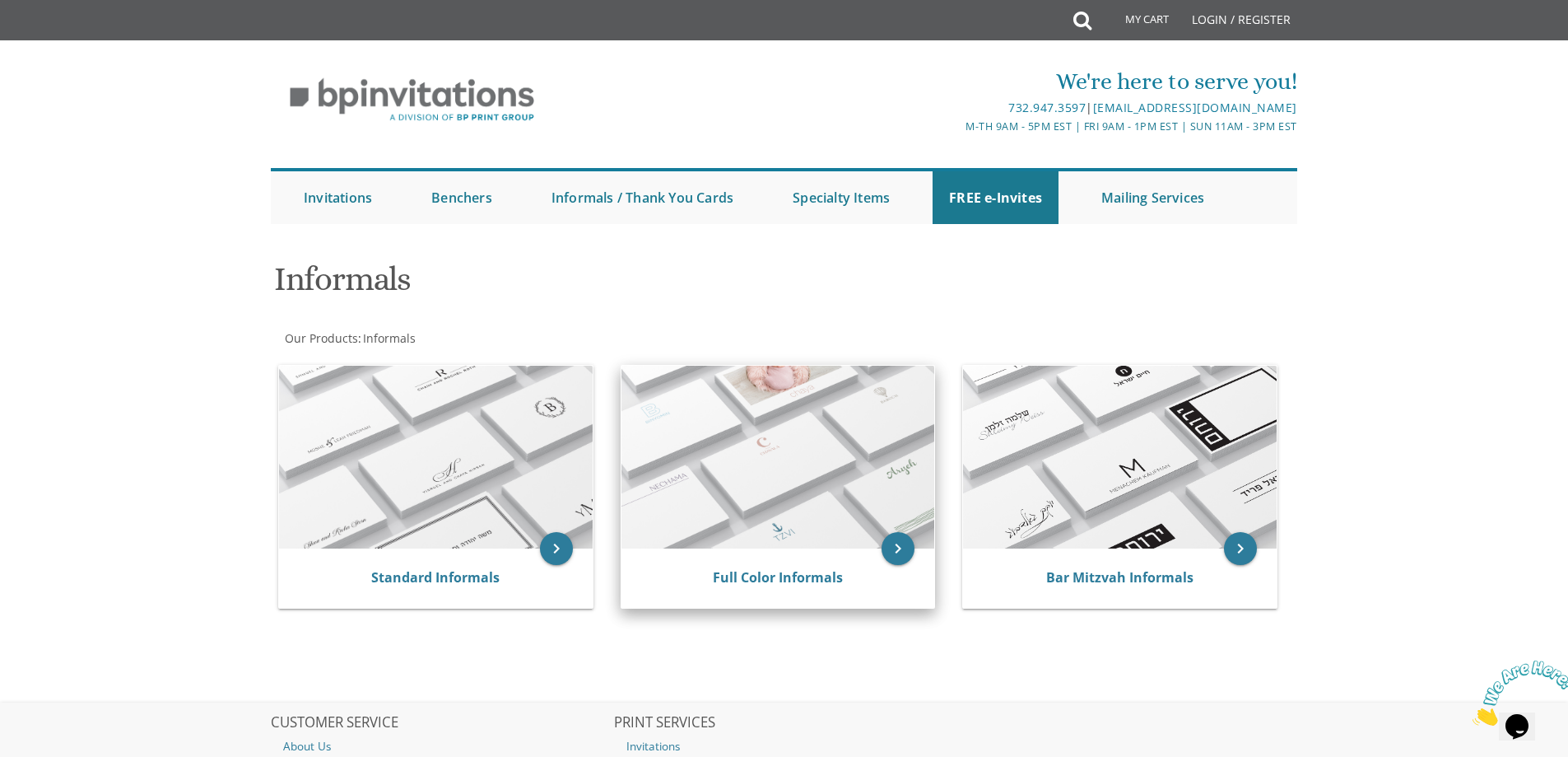
scroll to position [83, 0]
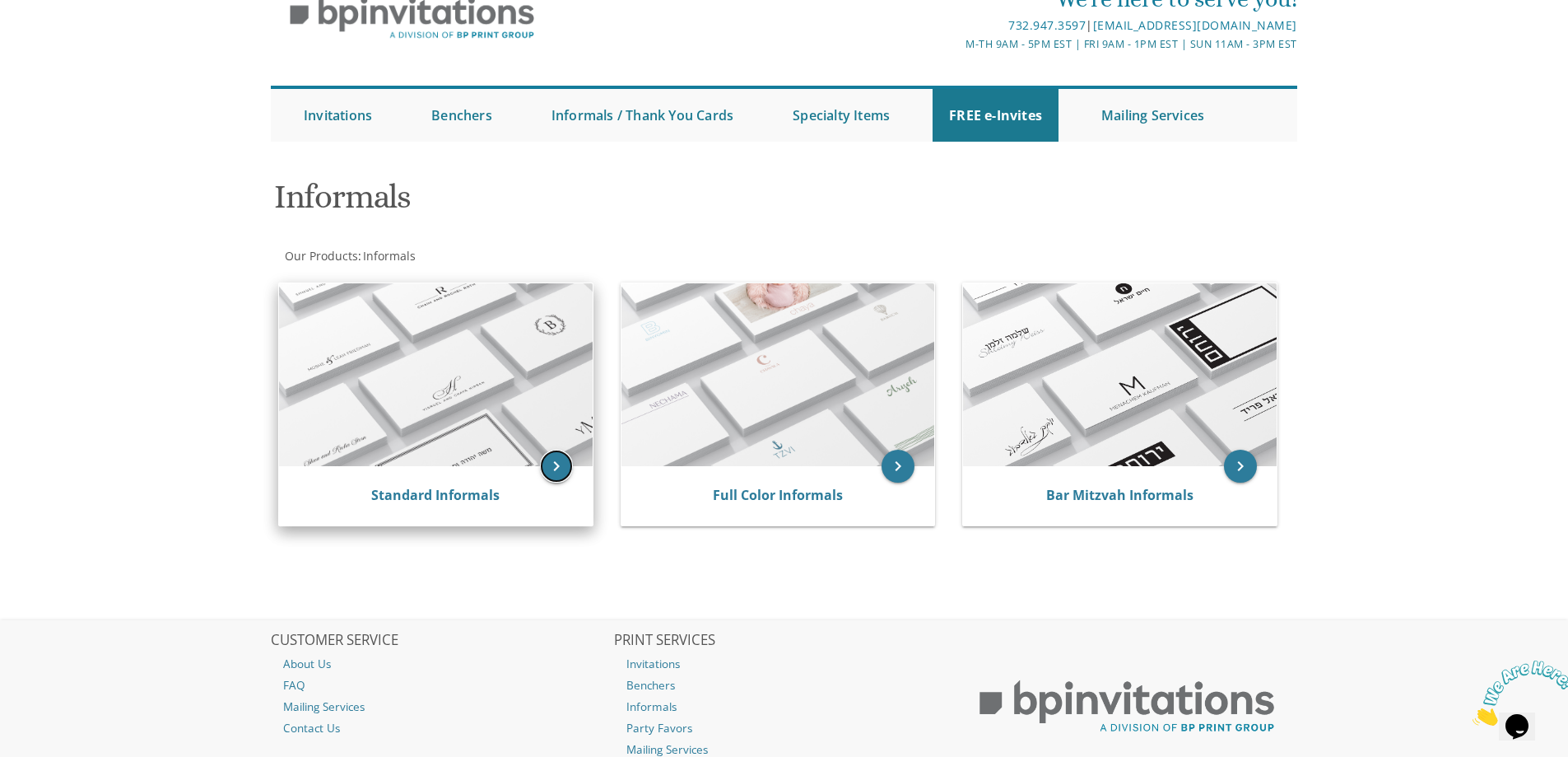
click at [558, 465] on icon "keyboard_arrow_right" at bounding box center [556, 466] width 33 height 33
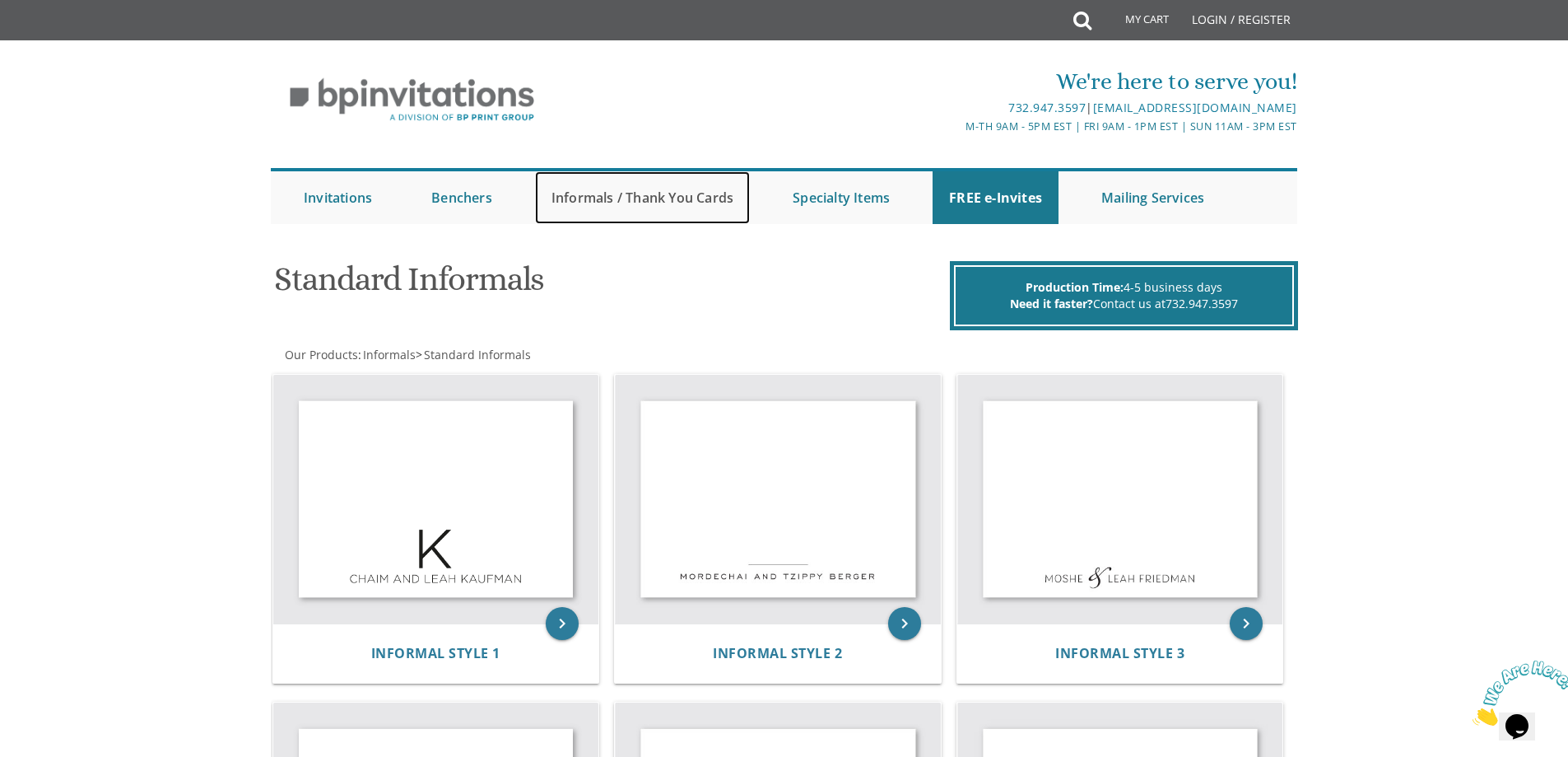
click at [586, 210] on link "Informals / Thank You Cards" at bounding box center [642, 197] width 215 height 52
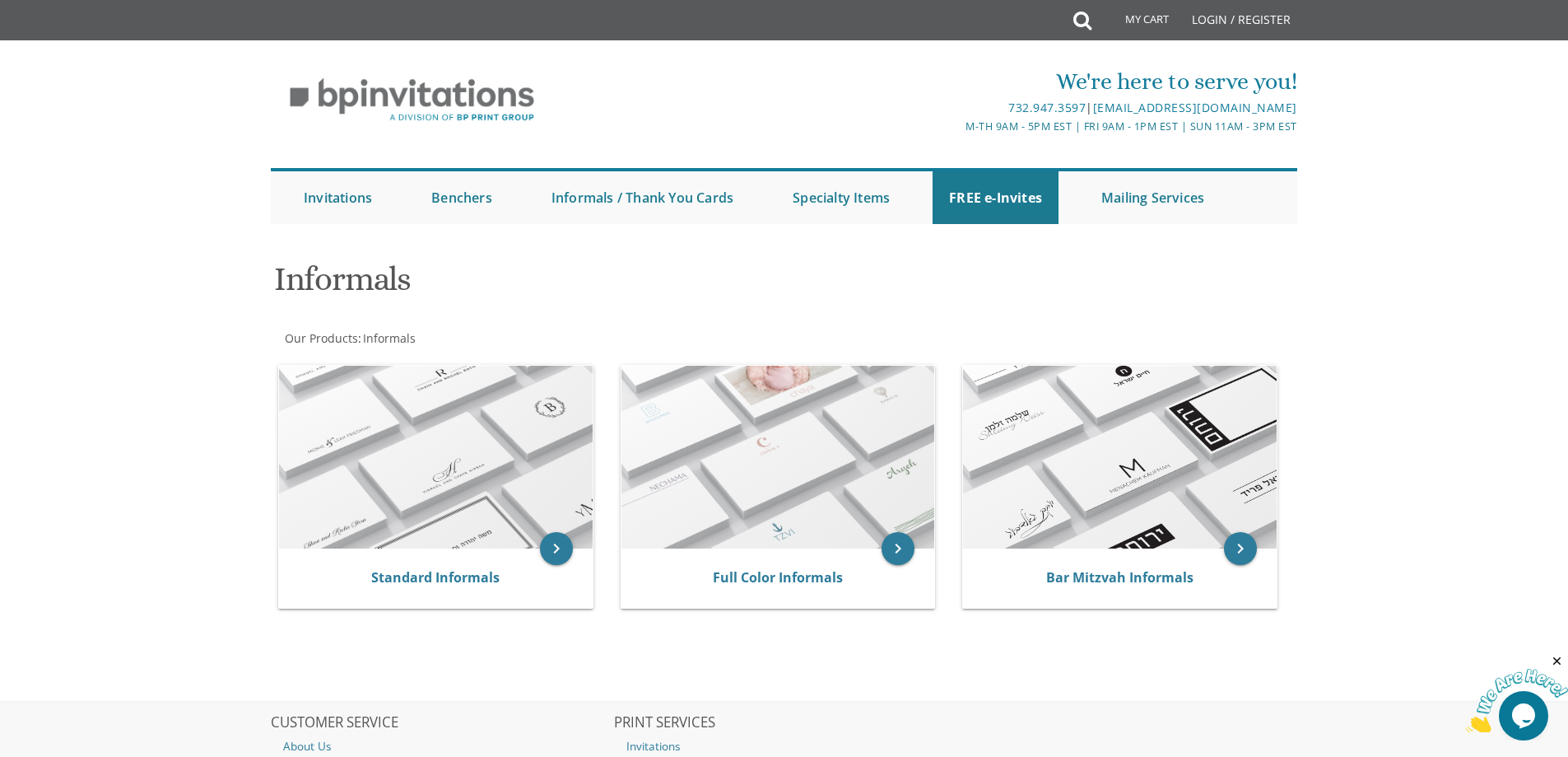
scroll to position [200, 0]
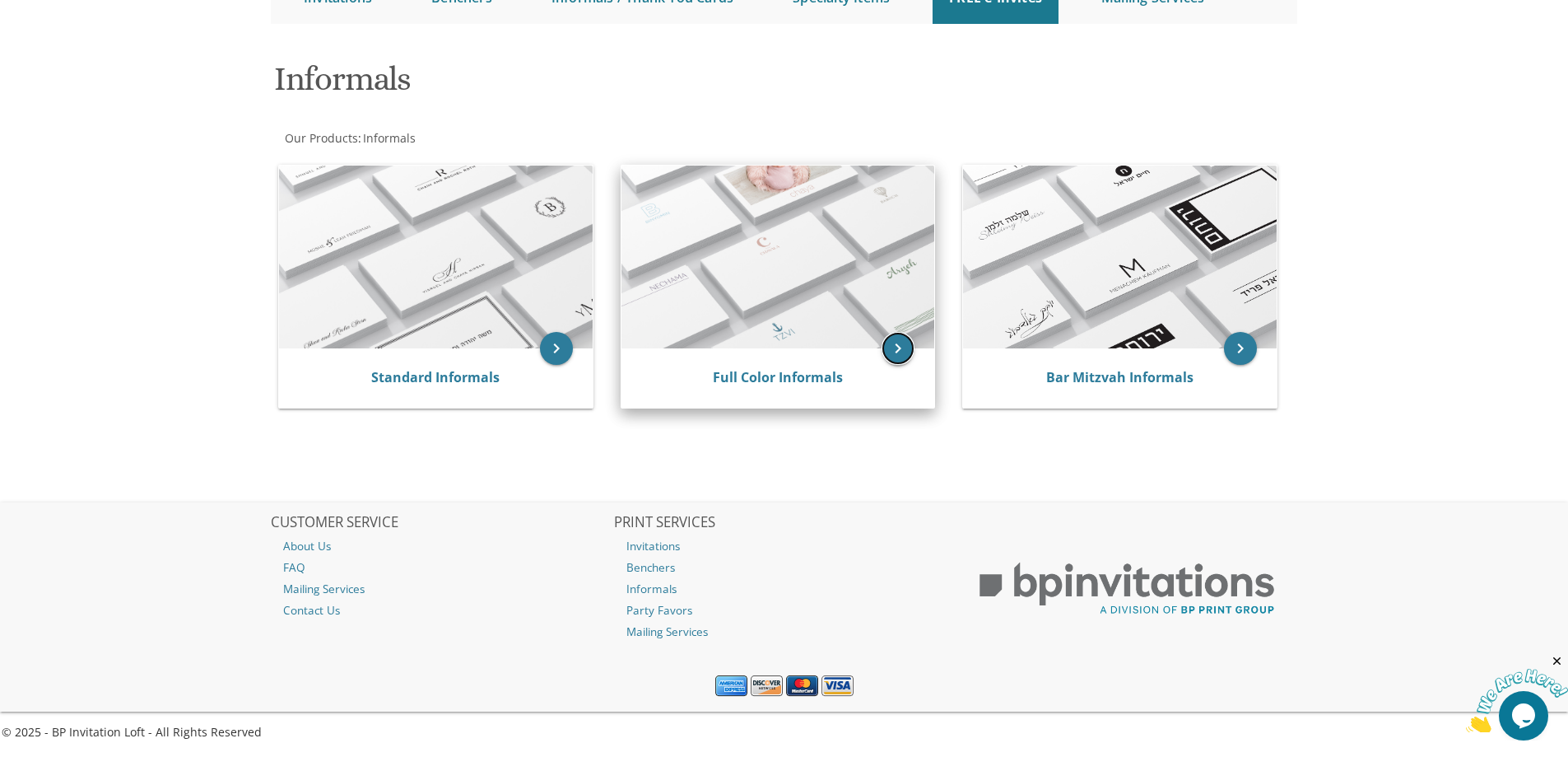
click at [882, 352] on icon "keyboard_arrow_right" at bounding box center [898, 348] width 33 height 33
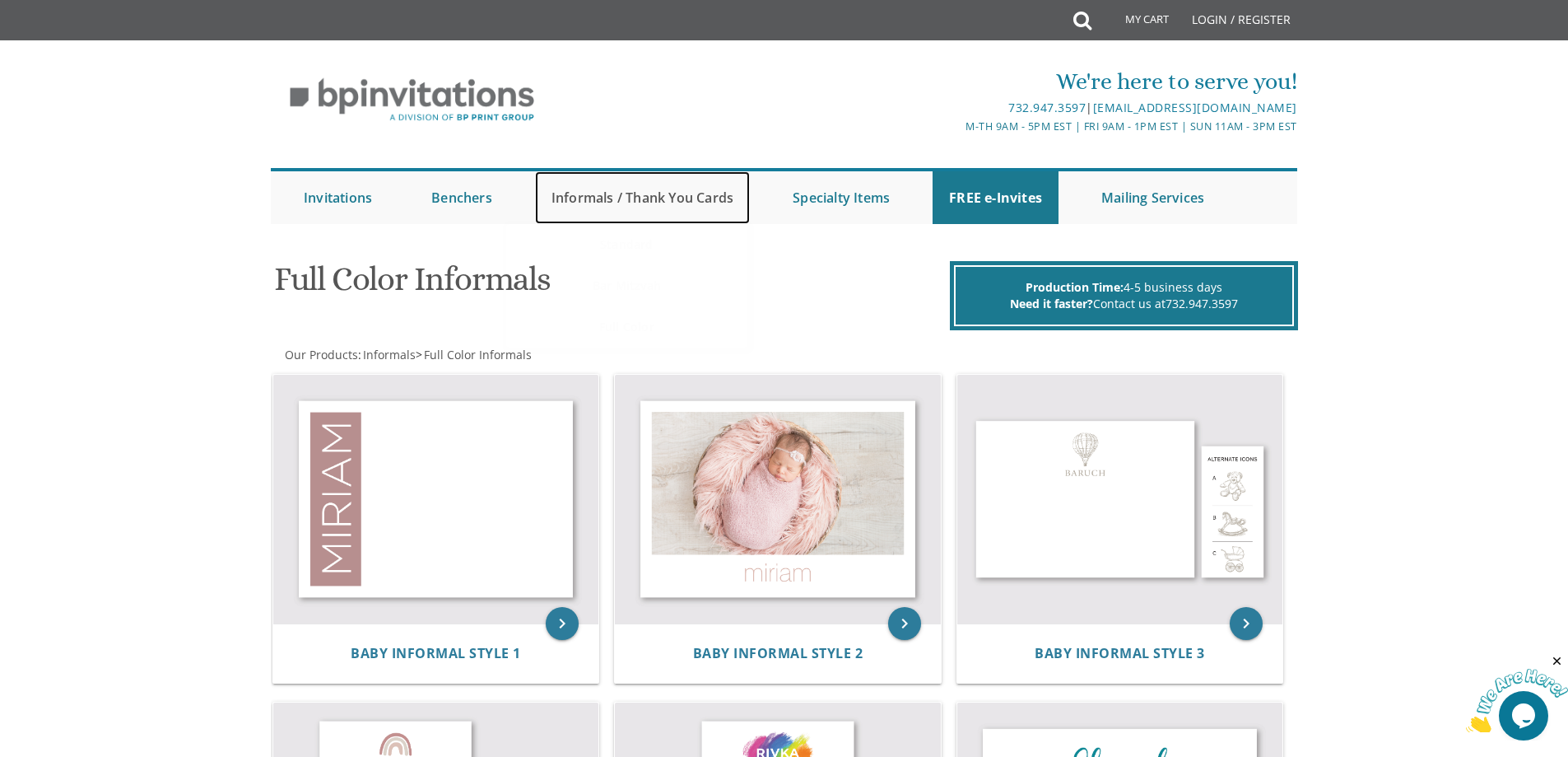
click at [673, 193] on link "Informals / Thank You Cards" at bounding box center [642, 197] width 215 height 52
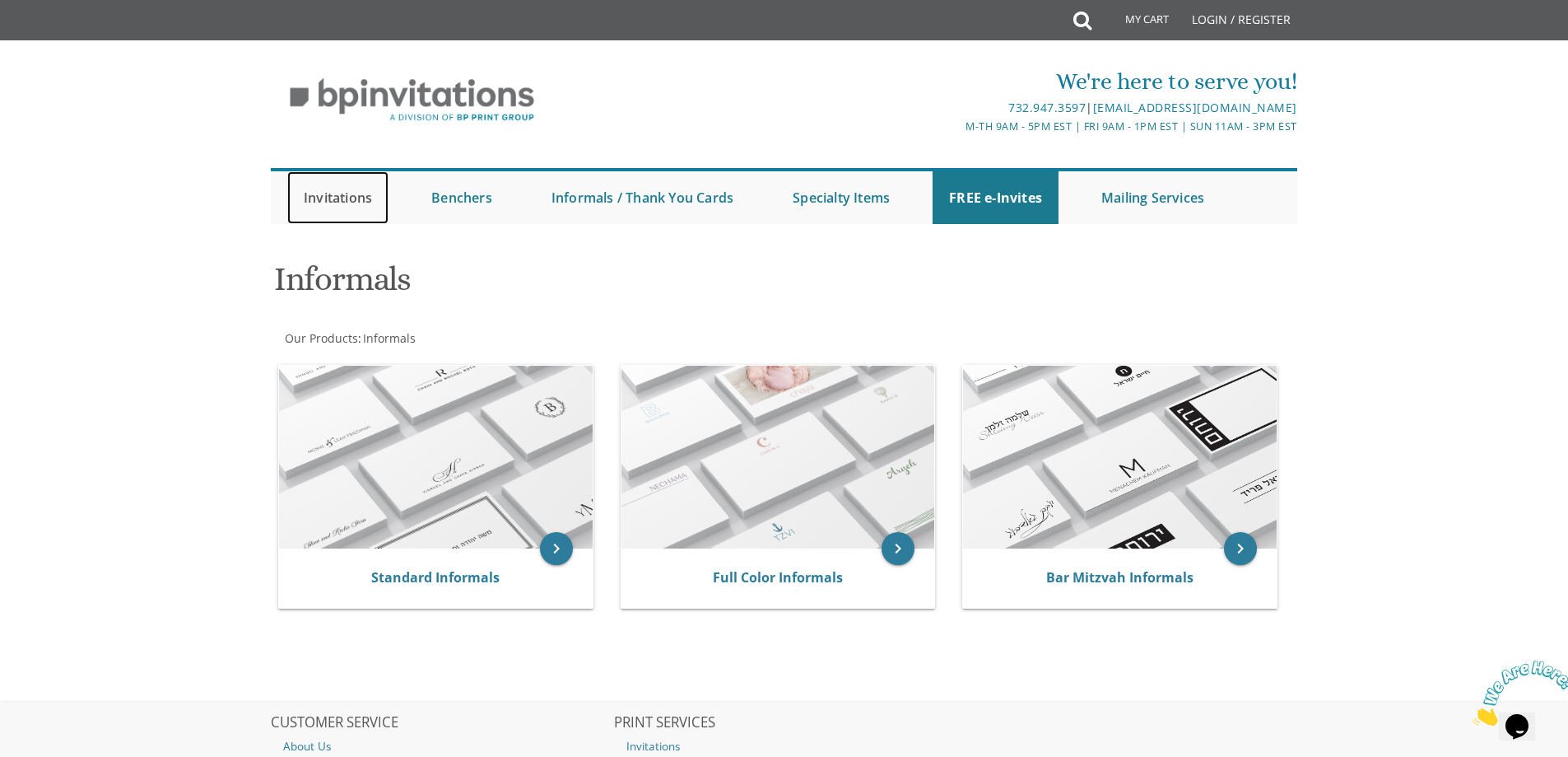
click at [356, 211] on link "Invitations" at bounding box center [338, 197] width 101 height 52
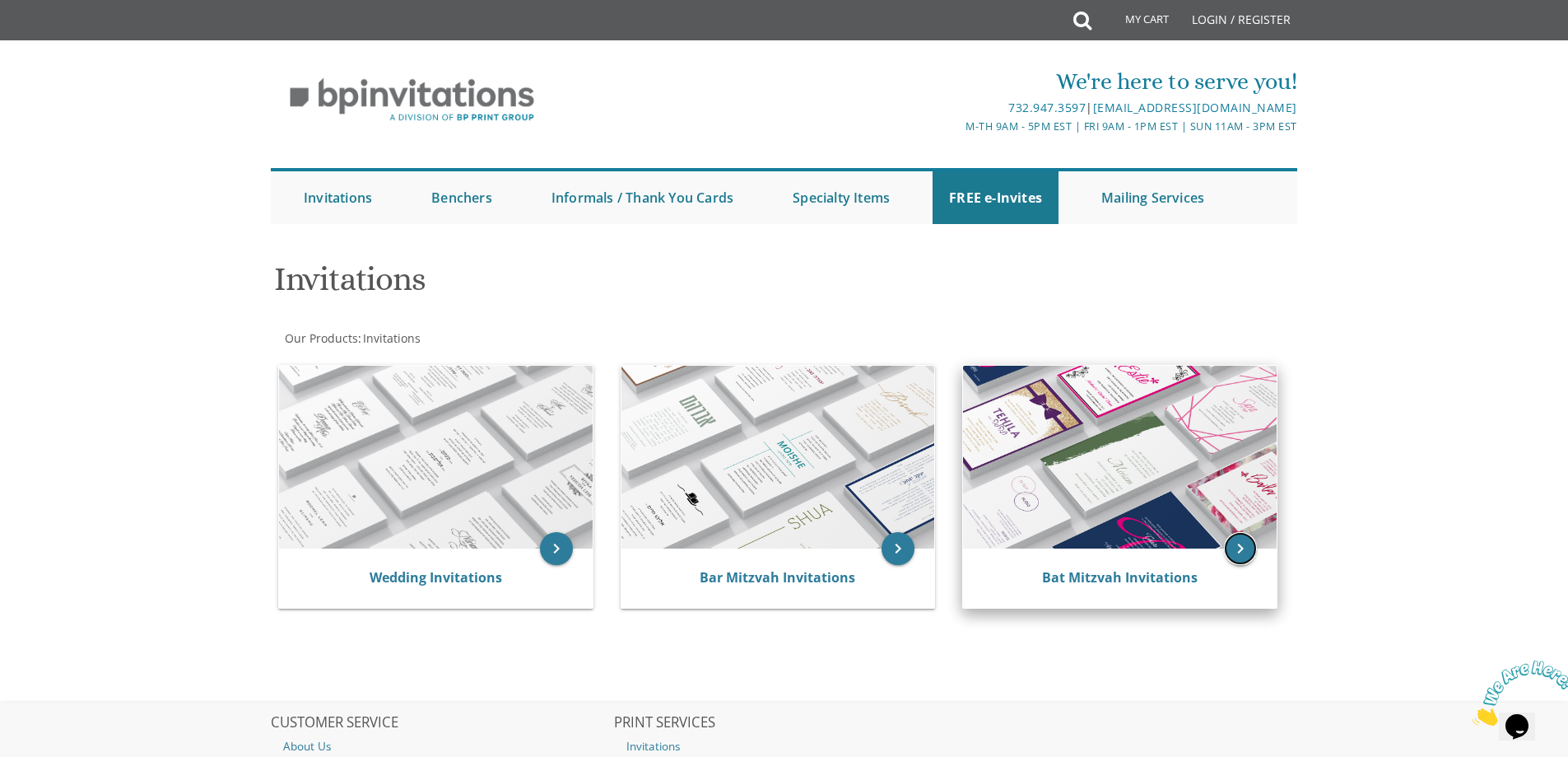
click at [1241, 538] on icon "keyboard_arrow_right" at bounding box center [1241, 548] width 33 height 33
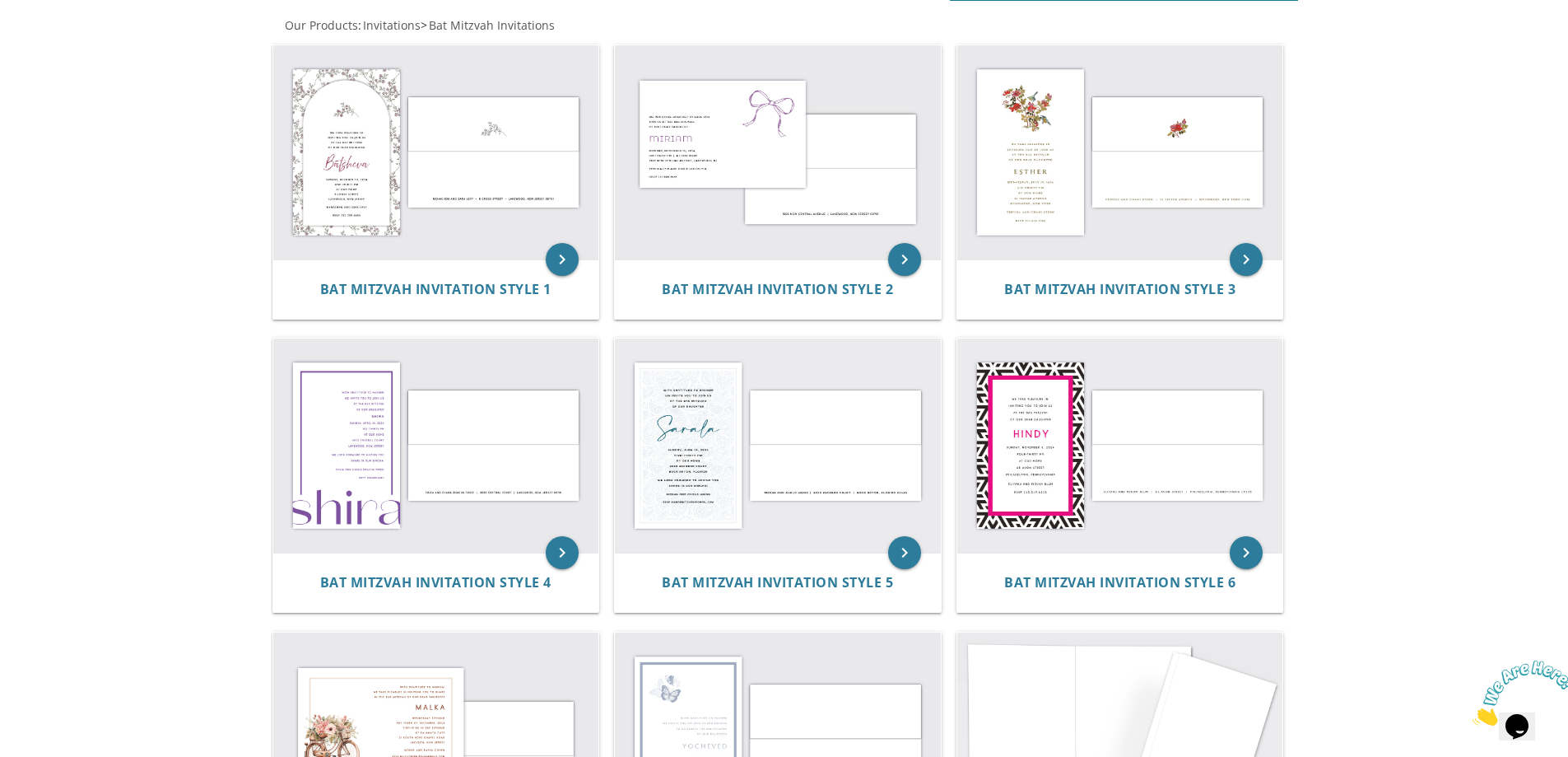
scroll to position [494, 0]
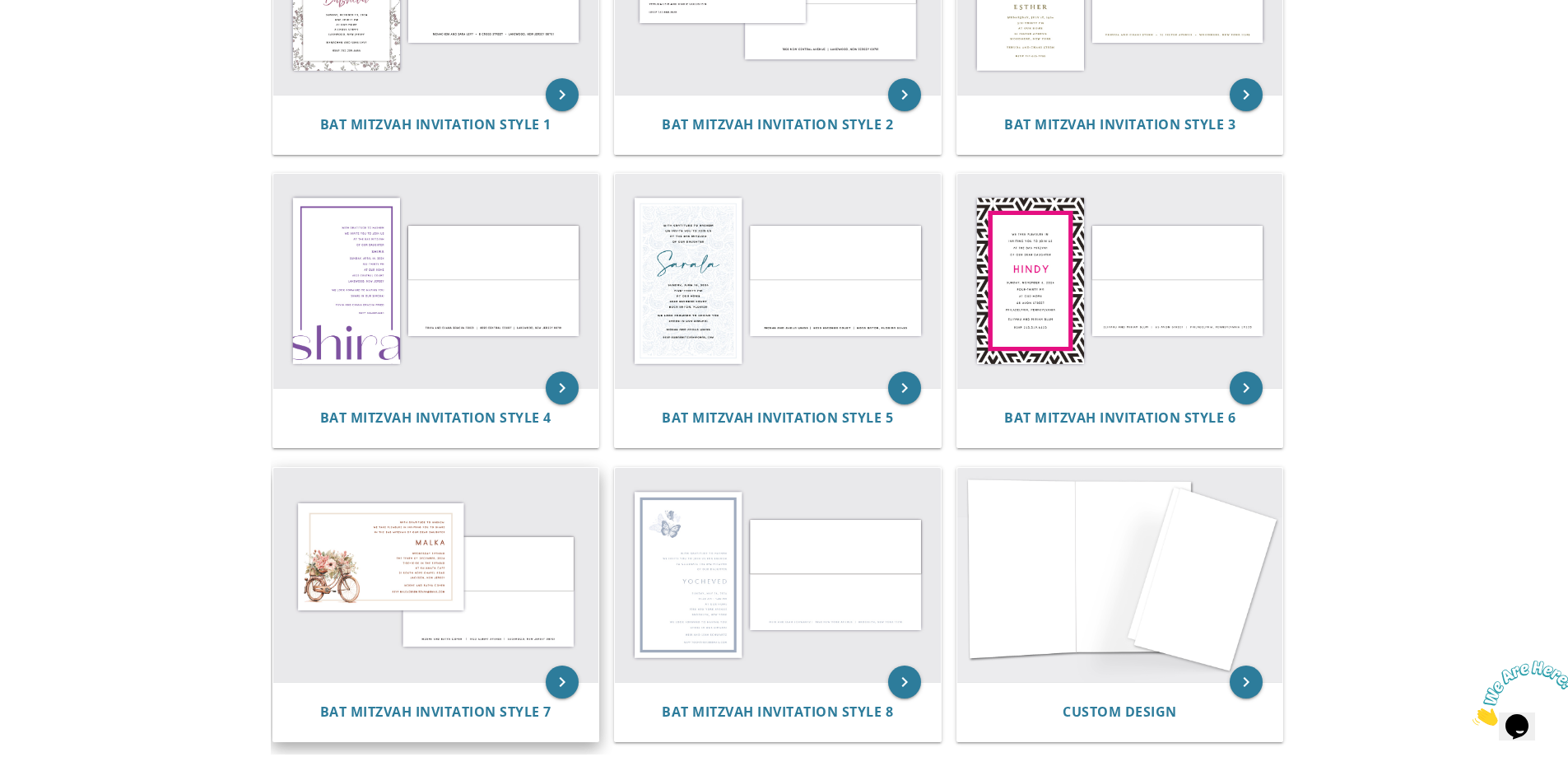
click at [397, 565] on img at bounding box center [436, 575] width 326 height 214
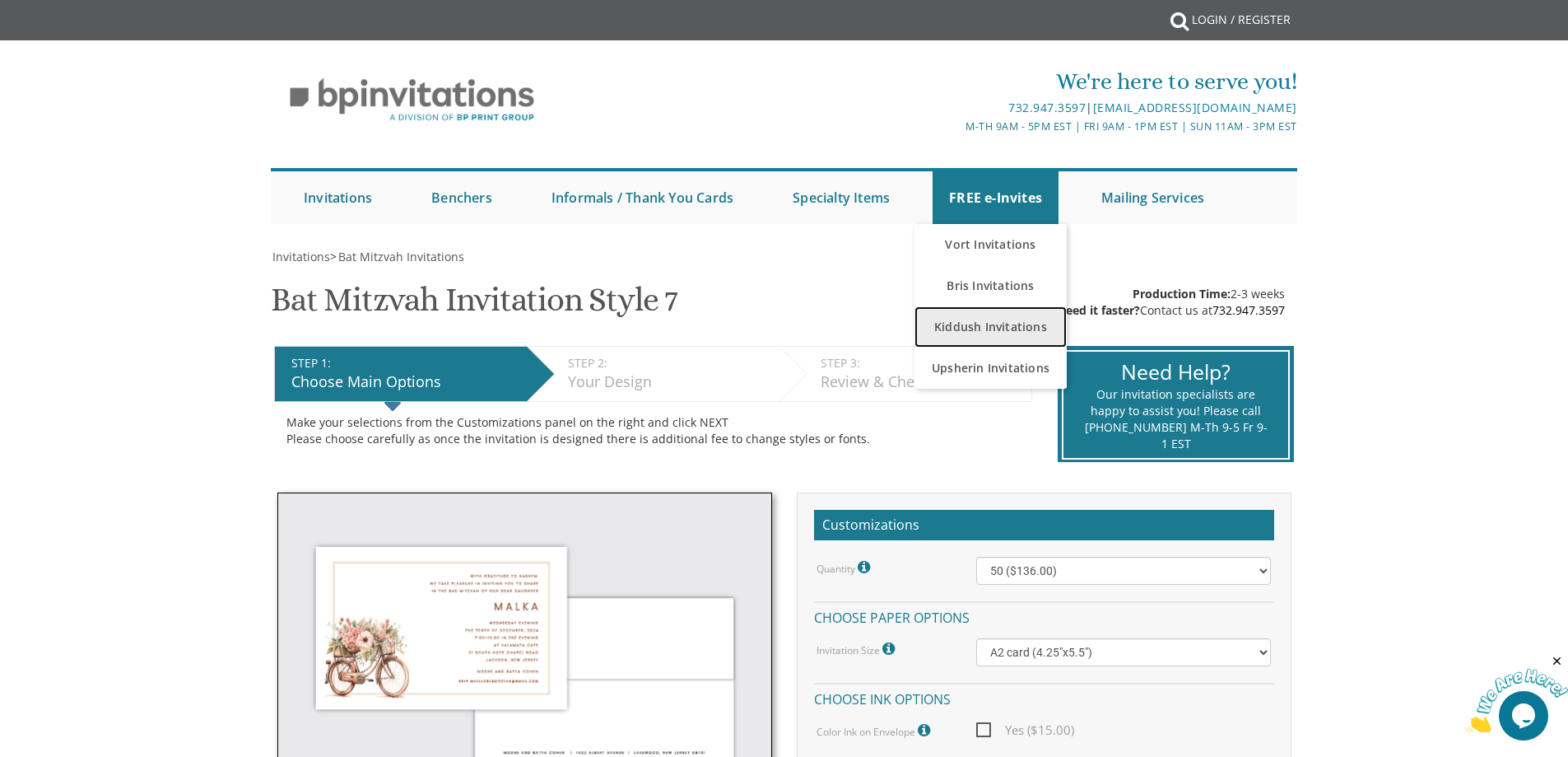
click at [996, 316] on link "Kiddush Invitations" at bounding box center [991, 327] width 152 height 41
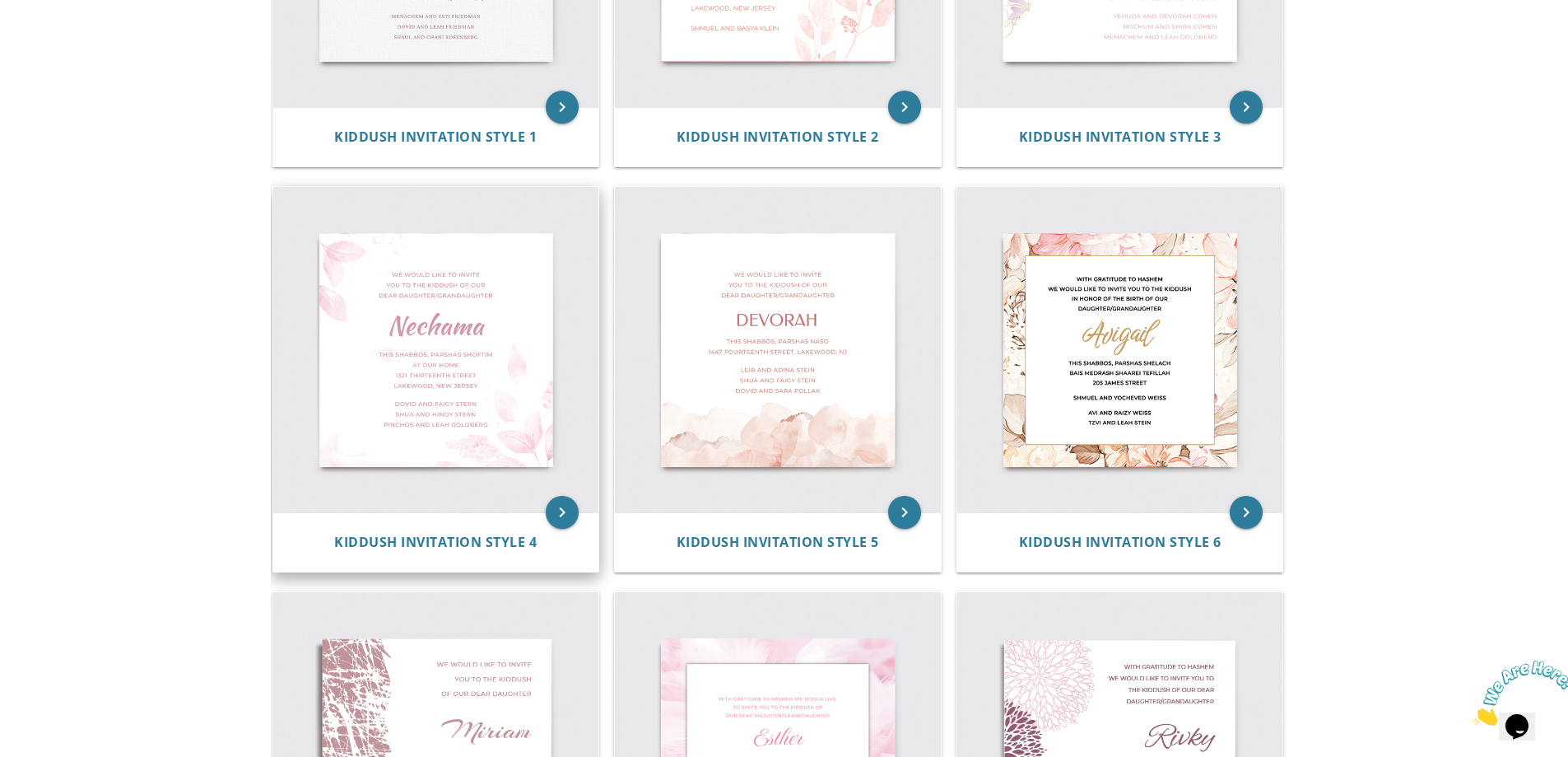
scroll to position [329, 0]
